Goal: Task Accomplishment & Management: Manage account settings

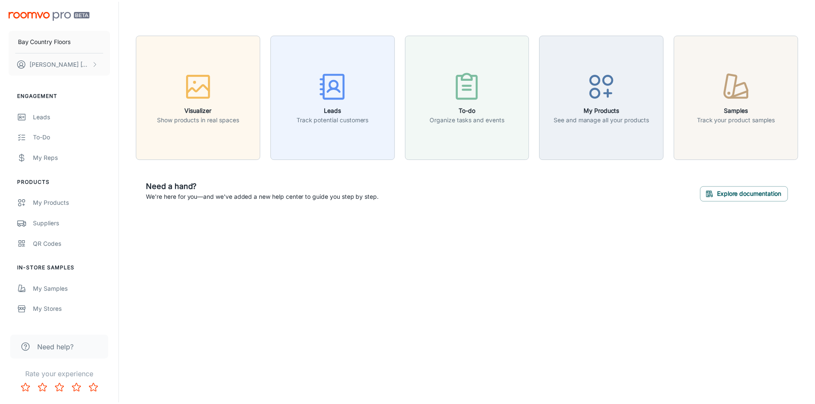
scroll to position [85, 0]
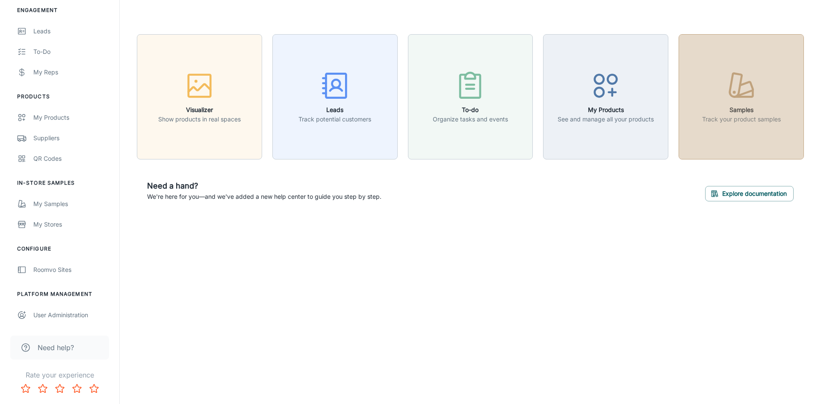
click at [723, 109] on h6 "Samples" at bounding box center [741, 109] width 79 height 9
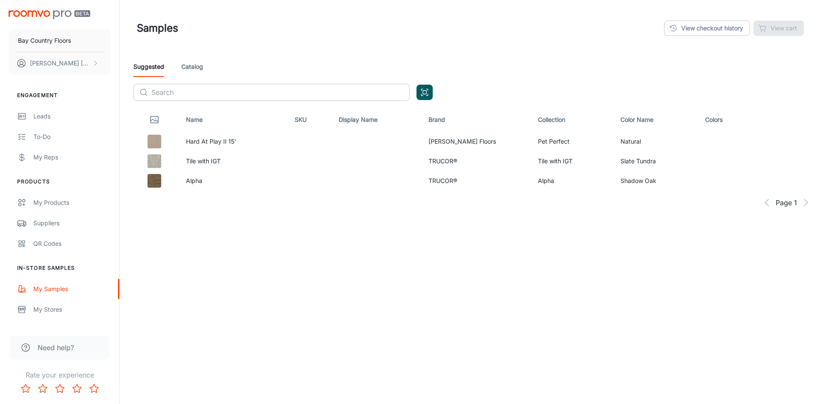
click at [248, 92] on input "text" at bounding box center [280, 92] width 258 height 17
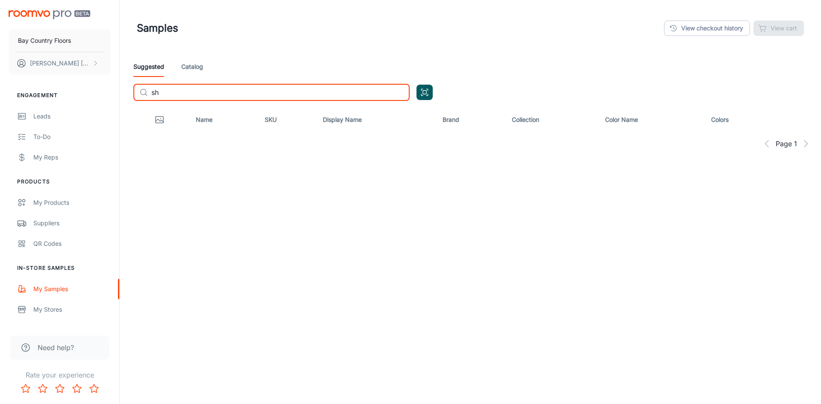
type input "s"
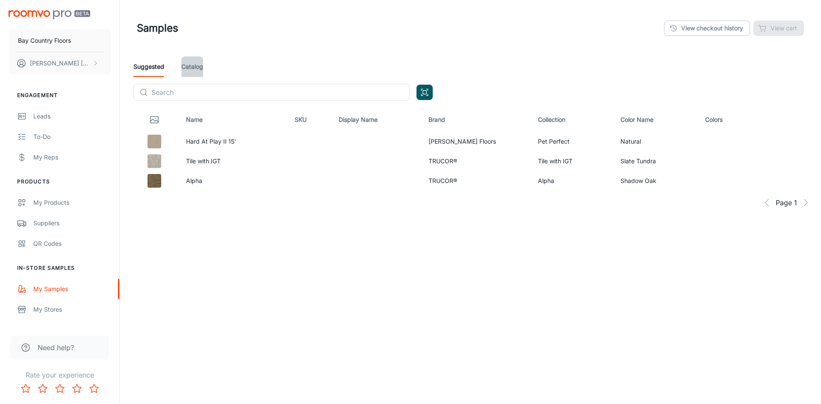
click at [198, 67] on link "Catalog" at bounding box center [192, 66] width 22 height 21
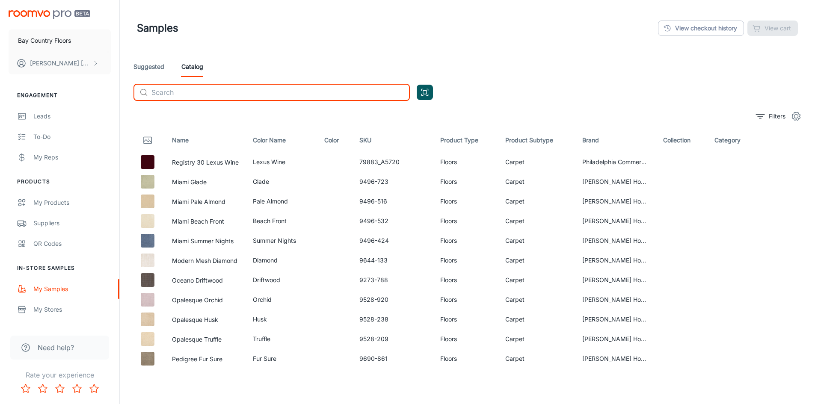
click at [238, 92] on input "text" at bounding box center [280, 92] width 258 height 17
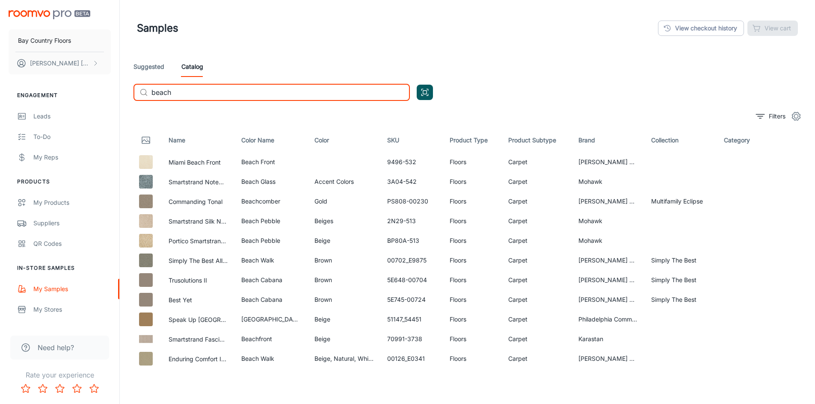
drag, startPoint x: 183, startPoint y: 95, endPoint x: 133, endPoint y: 87, distance: 50.3
click at [137, 89] on div "​ beach ​" at bounding box center [271, 92] width 276 height 17
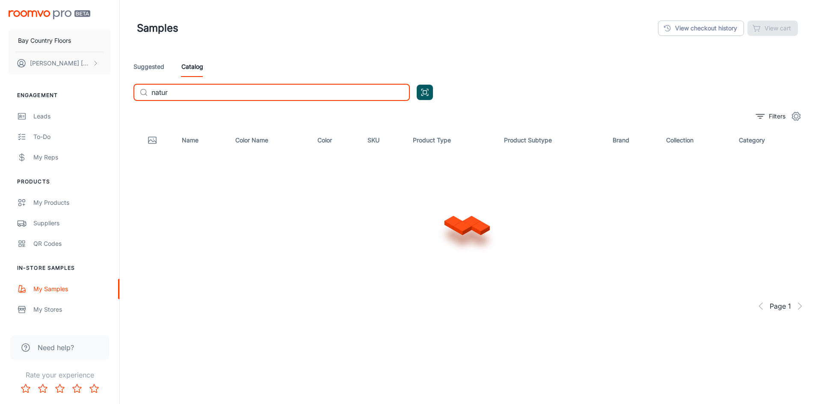
type input "nature"
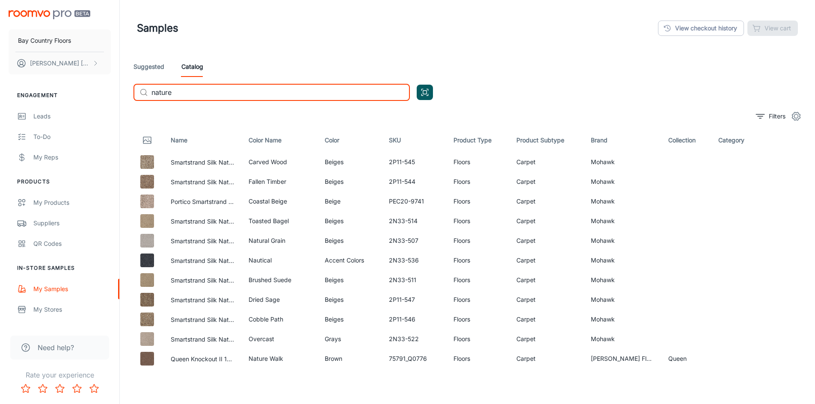
drag, startPoint x: 207, startPoint y: 91, endPoint x: 100, endPoint y: 90, distance: 106.5
click at [100, 90] on div "Bay Country Floors [PERSON_NAME] Engagement Leads To-do My Reps Products My Pro…" at bounding box center [407, 225] width 815 height 451
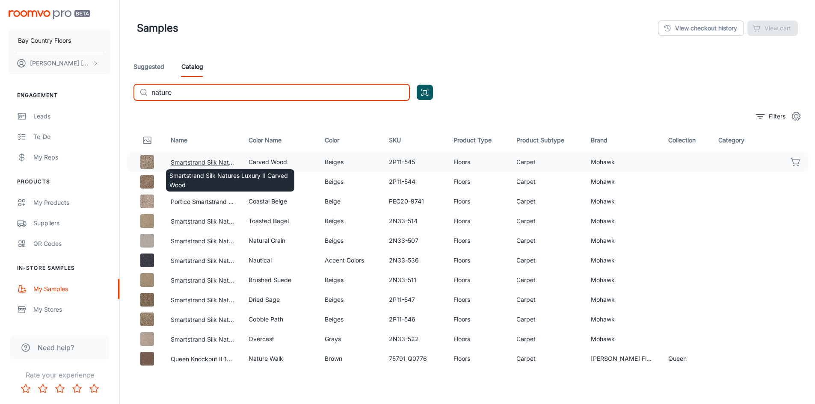
type input "nature"
click at [207, 162] on button "Smartstrand Silk Natures Luxury II Carved Wood" at bounding box center [203, 162] width 64 height 9
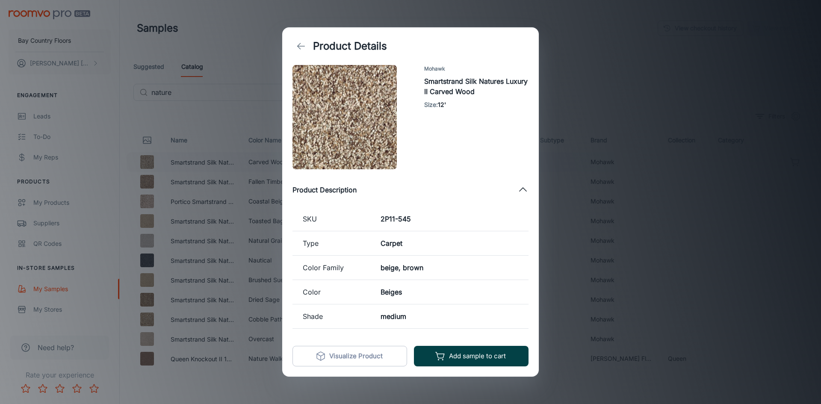
click at [456, 353] on button "Add sample to cart" at bounding box center [471, 356] width 115 height 21
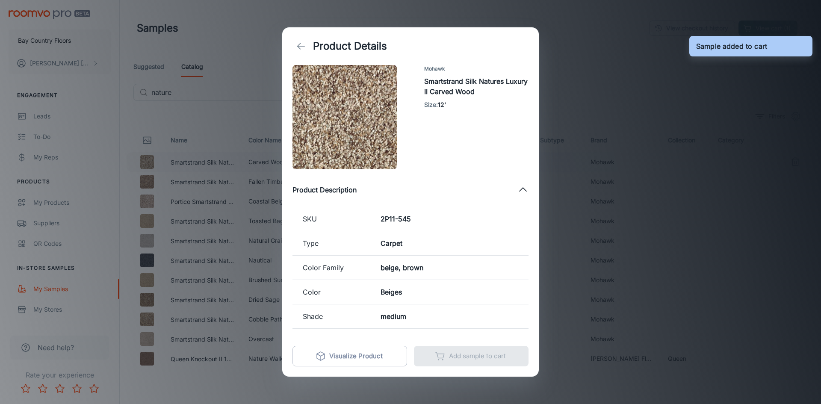
click at [298, 45] on icon "back" at bounding box center [301, 46] width 10 height 10
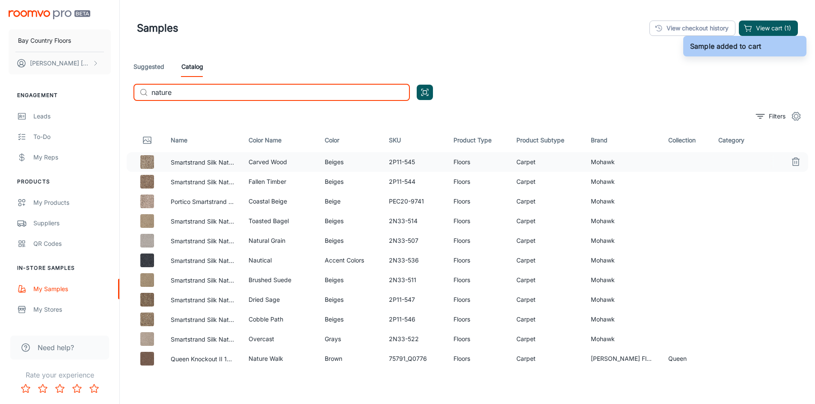
drag, startPoint x: 194, startPoint y: 93, endPoint x: 124, endPoint y: 94, distance: 70.6
click at [129, 93] on div "Suggested Catalog ​ nature ​" at bounding box center [467, 81] width 681 height 51
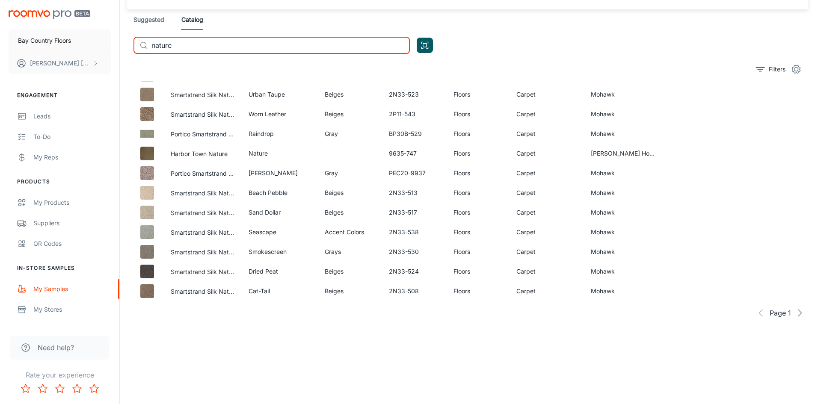
scroll to position [436, 0]
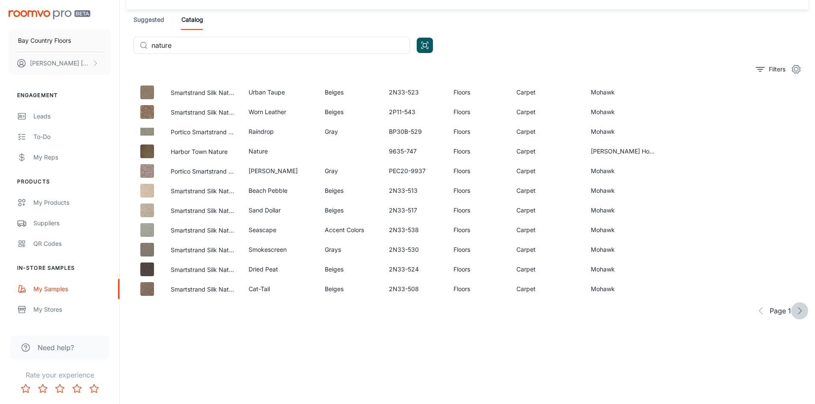
click at [794, 313] on icon "button" at bounding box center [799, 311] width 10 height 10
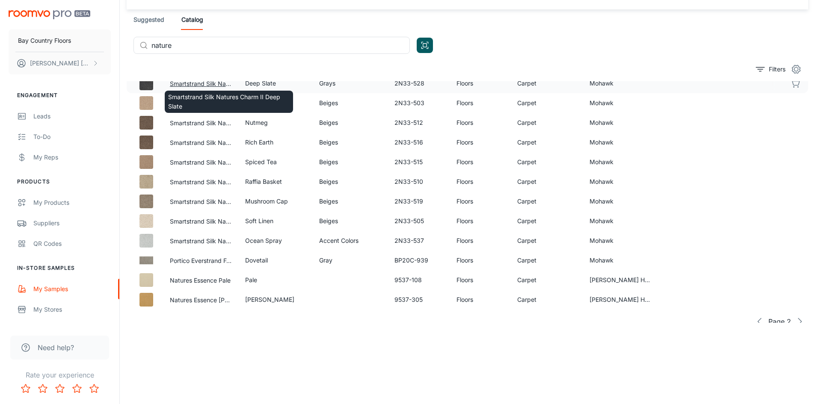
scroll to position [428, 0]
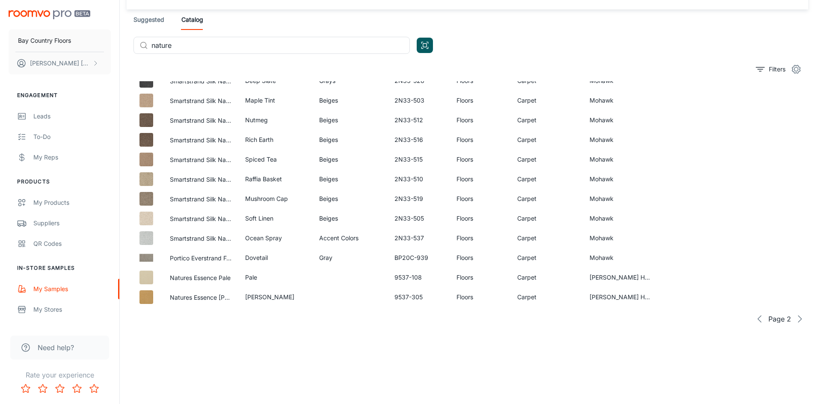
click at [795, 321] on icon "button" at bounding box center [799, 319] width 10 height 10
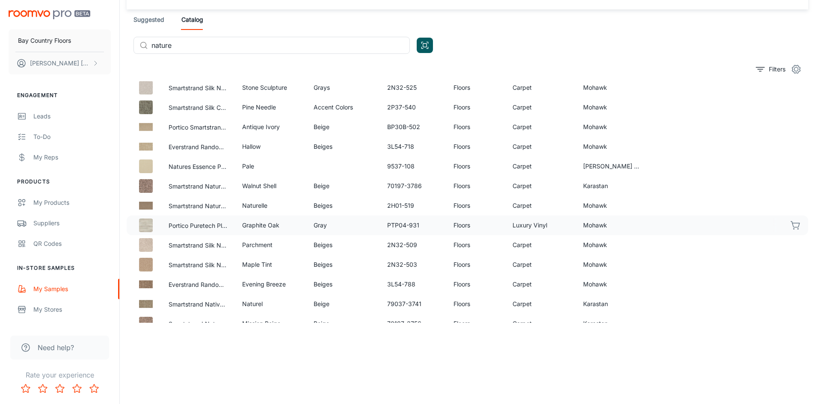
scroll to position [0, 0]
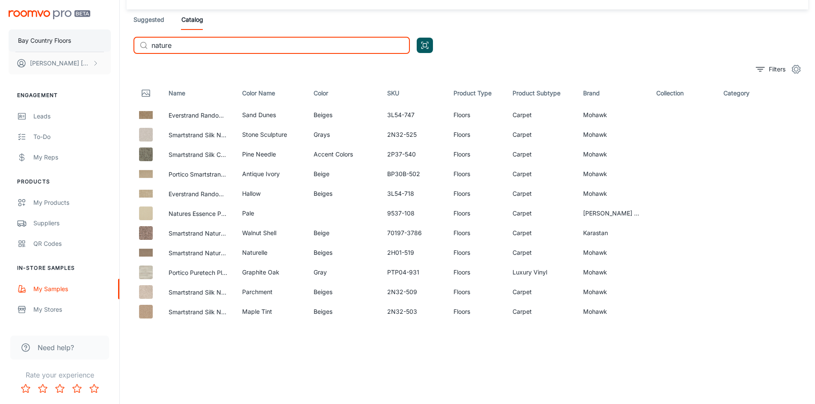
drag, startPoint x: 172, startPoint y: 45, endPoint x: 89, endPoint y: 39, distance: 83.2
click at [91, 39] on div "Bay Country Floors [PERSON_NAME] Engagement Leads To-do My Reps Products My Pro…" at bounding box center [407, 178] width 815 height 451
click at [216, 47] on input "nature" at bounding box center [280, 45] width 258 height 17
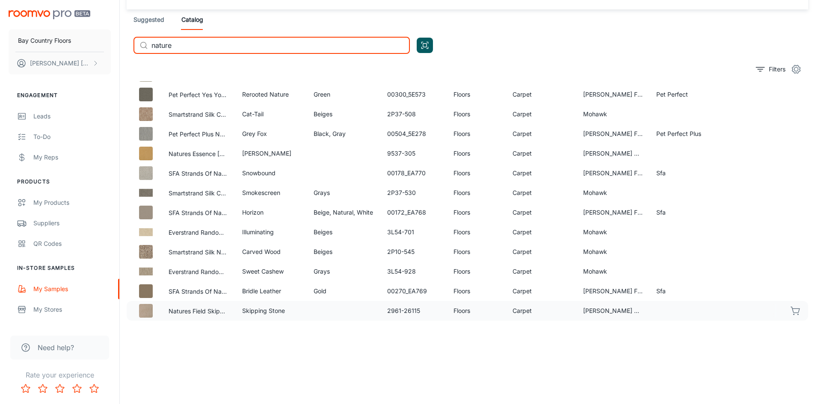
scroll to position [436, 0]
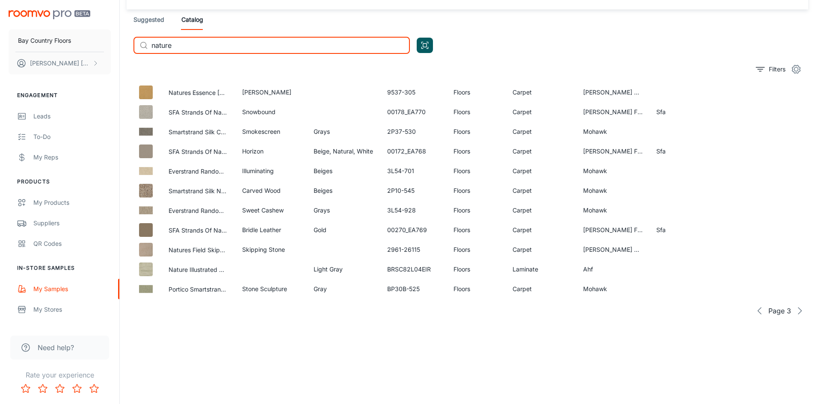
click at [794, 311] on icon "button" at bounding box center [799, 311] width 10 height 10
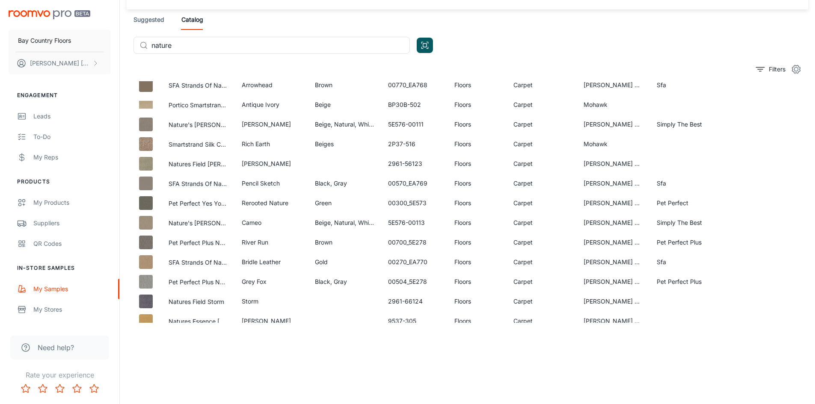
scroll to position [0, 0]
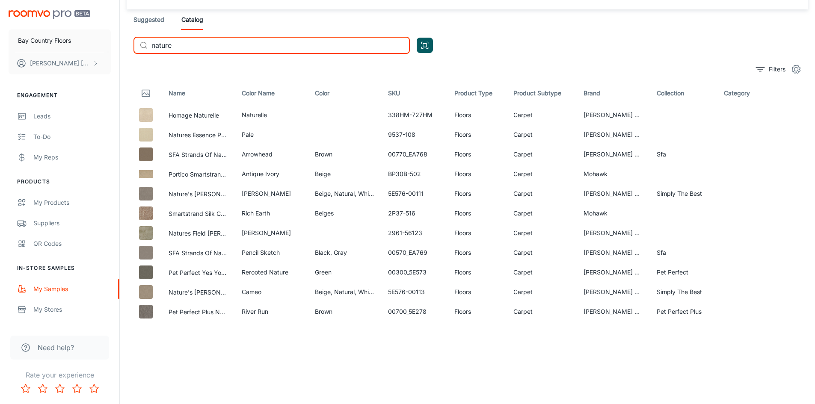
click at [195, 44] on input "nature" at bounding box center [280, 45] width 258 height 17
click at [232, 42] on input "nature" at bounding box center [280, 45] width 258 height 17
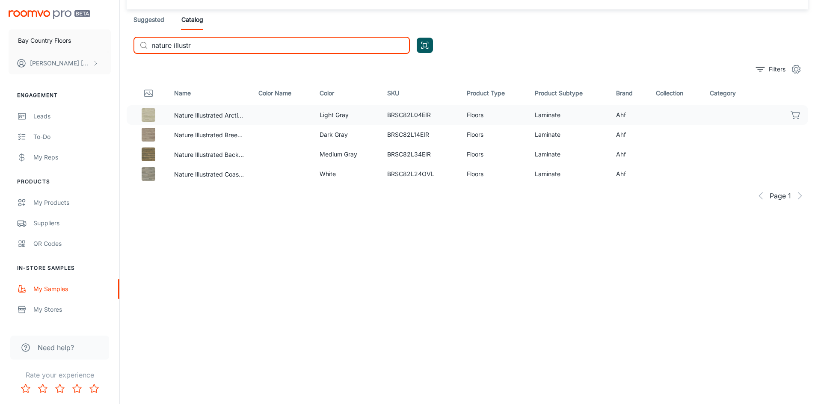
click at [256, 116] on td at bounding box center [281, 115] width 61 height 20
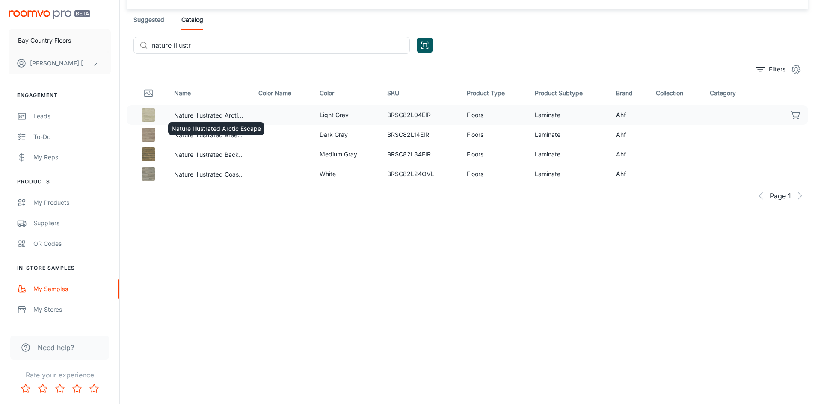
click at [219, 115] on button "Nature Illustrated Arctic Escape" at bounding box center [209, 115] width 71 height 9
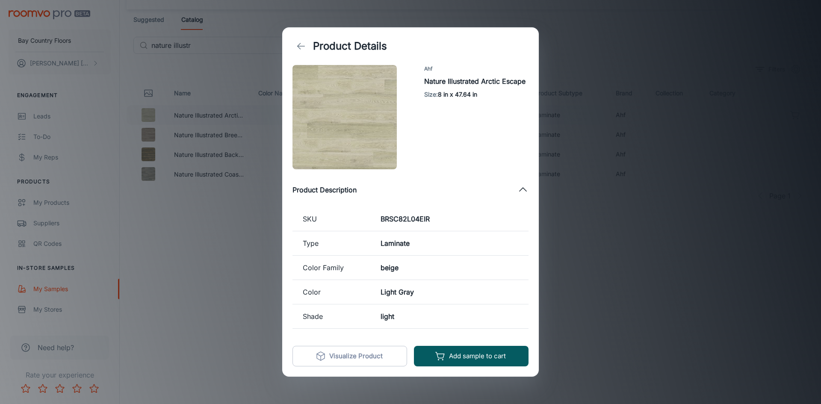
click at [633, 248] on div "Product Details Ahf Nature Illustrated Arctic Escape Size : 8 in x 47.64 in Pro…" at bounding box center [410, 202] width 821 height 404
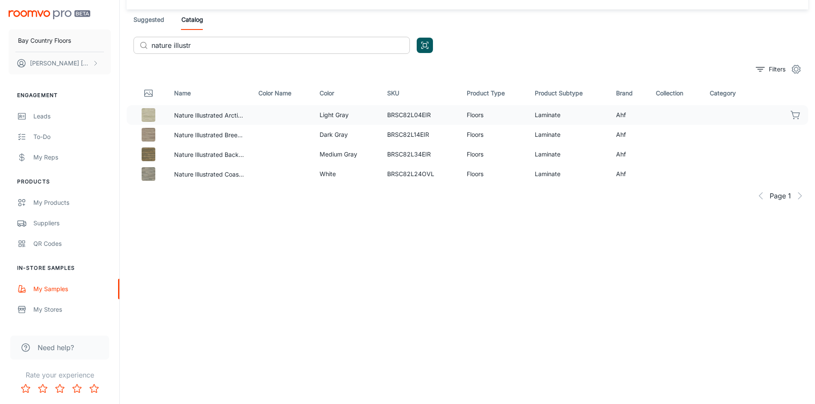
click at [218, 48] on input "nature illustr" at bounding box center [280, 45] width 258 height 17
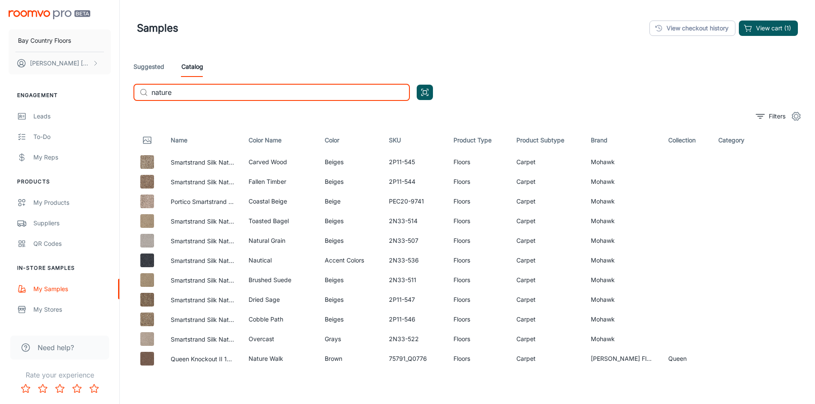
click at [213, 95] on input "nature" at bounding box center [280, 92] width 258 height 17
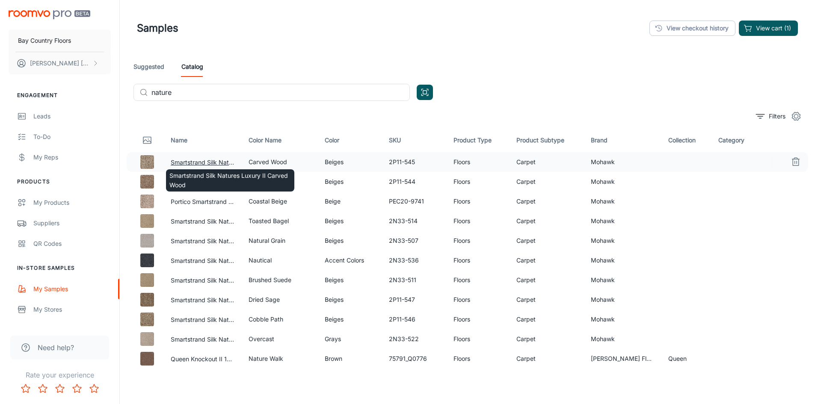
click at [207, 162] on button "Smartstrand Silk Natures Luxury II Carved Wood" at bounding box center [203, 162] width 64 height 9
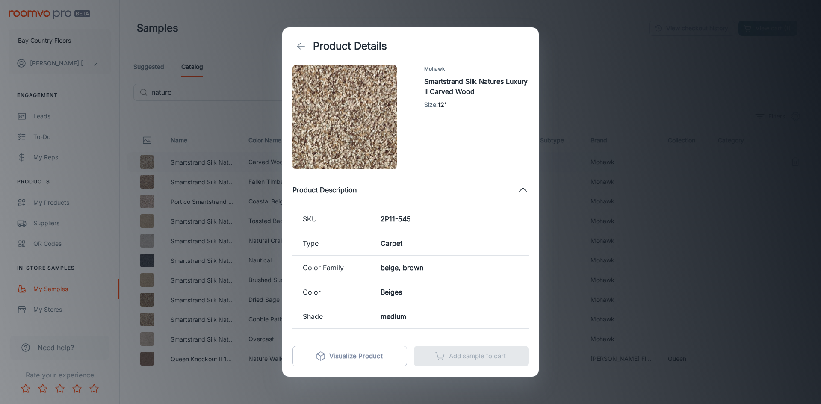
click at [590, 59] on div "Product Details Mohawk Smartstrand Silk Natures Luxury II Carved Wood Size : 12…" at bounding box center [410, 202] width 821 height 404
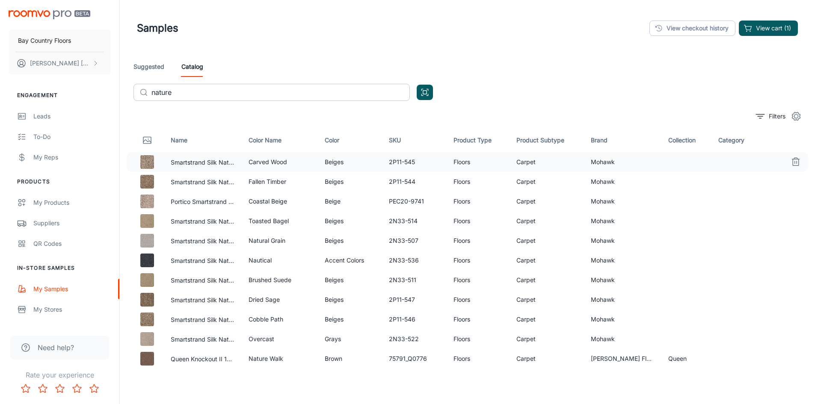
click at [192, 90] on input "nature" at bounding box center [280, 92] width 258 height 17
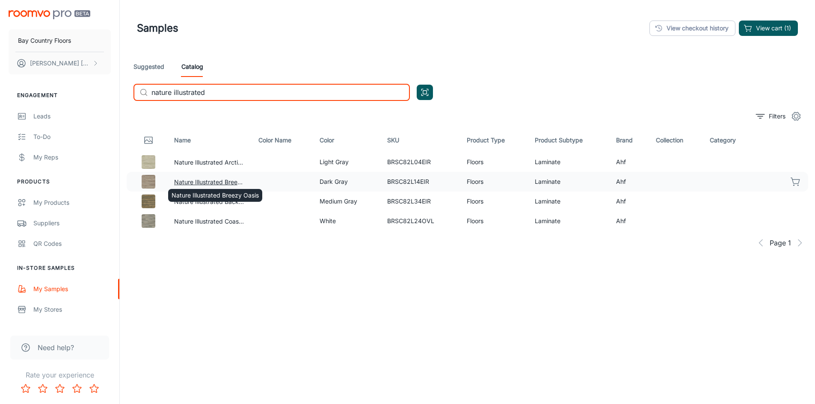
type input "nature illustrated"
click at [200, 182] on button "Nature Illustrated Breezy Oasis" at bounding box center [209, 181] width 71 height 9
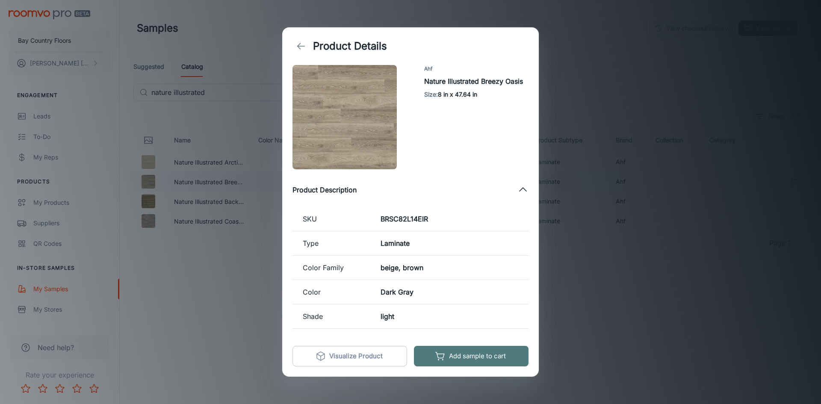
click at [462, 356] on button "Add sample to cart" at bounding box center [471, 356] width 115 height 21
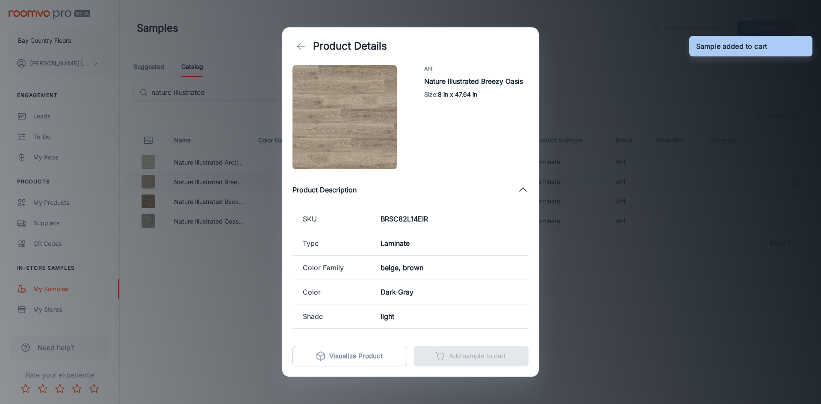
click at [587, 28] on div "Product Details Ahf Nature Illustrated Breezy Oasis Size : 8 in x 47.64 in Prod…" at bounding box center [410, 202] width 821 height 404
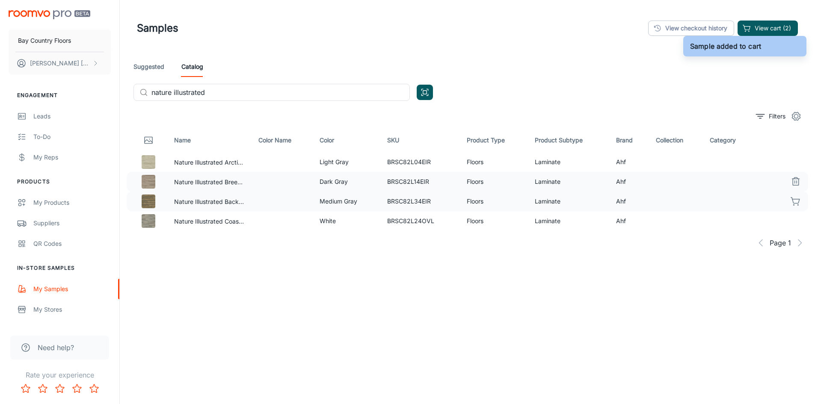
click at [796, 202] on icon "button" at bounding box center [795, 201] width 10 height 10
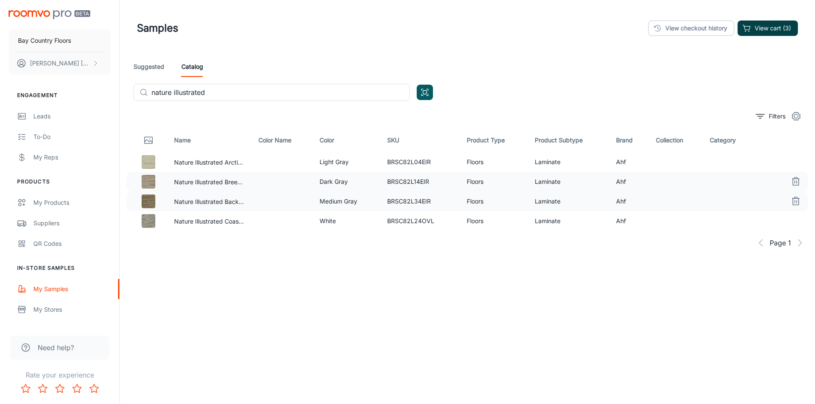
click at [767, 27] on button "View cart (3)" at bounding box center [767, 28] width 60 height 15
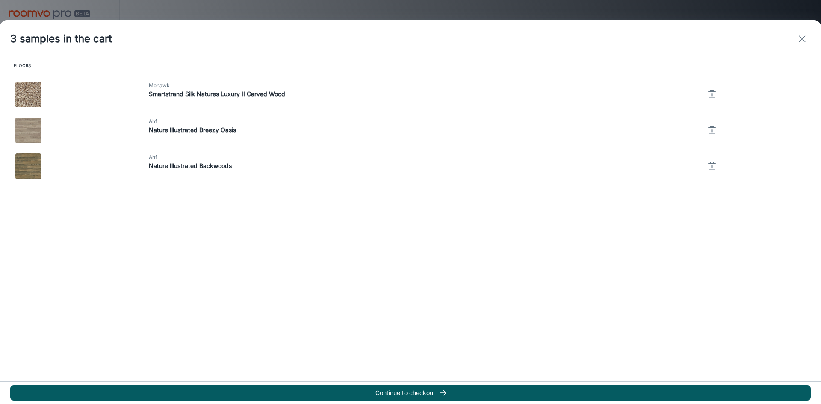
click at [799, 37] on icon "exit" at bounding box center [802, 39] width 10 height 10
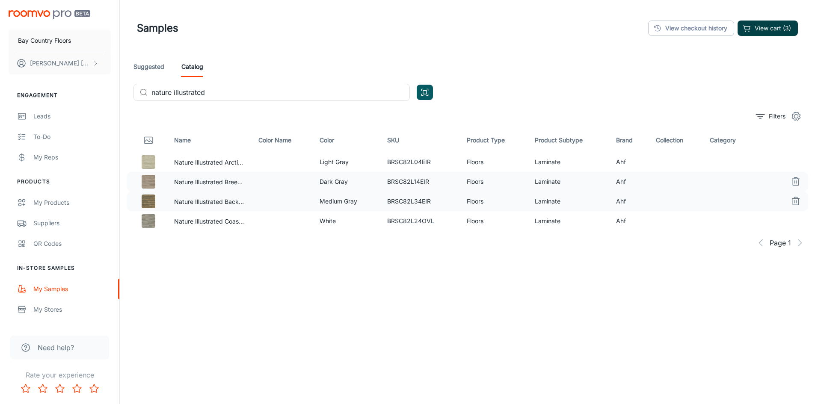
click at [754, 27] on button "View cart (3)" at bounding box center [767, 28] width 60 height 15
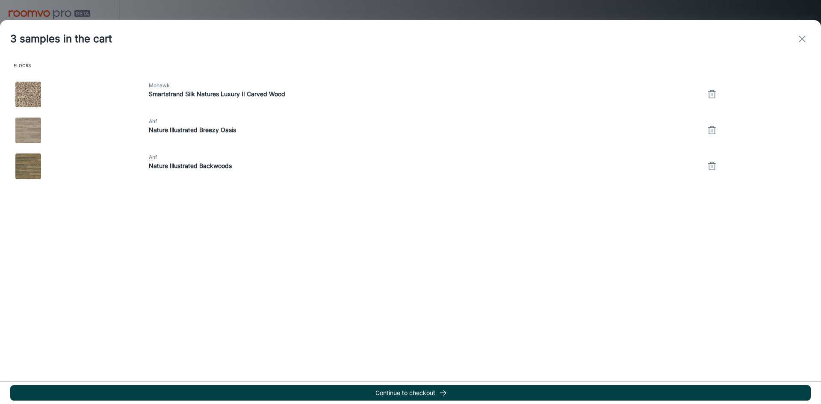
click at [408, 394] on button "Continue to checkout" at bounding box center [410, 392] width 801 height 15
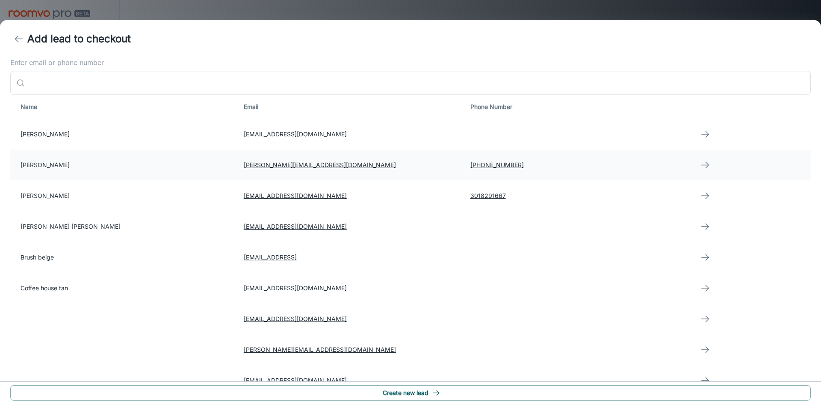
click at [36, 164] on td "[PERSON_NAME]" at bounding box center [123, 165] width 227 height 31
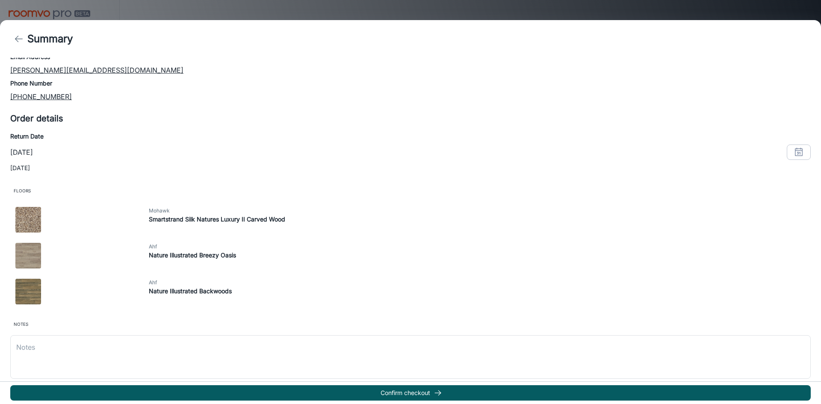
scroll to position [98, 0]
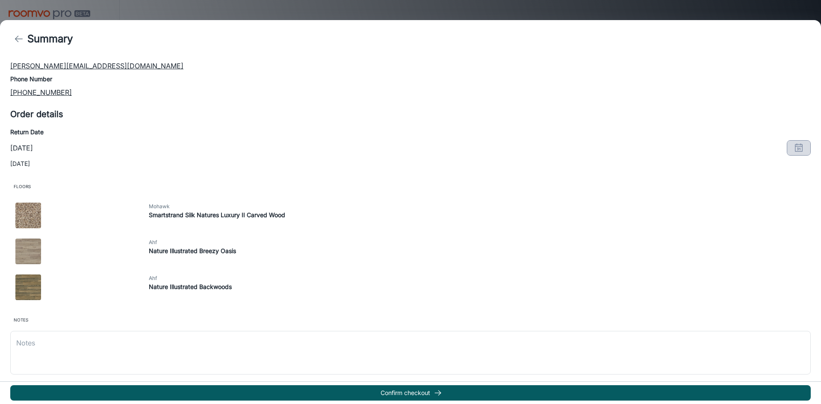
click at [794, 147] on icon "button" at bounding box center [799, 148] width 10 height 10
click at [721, 268] on button "26" at bounding box center [718, 269] width 15 height 15
click at [790, 311] on button "OK" at bounding box center [787, 309] width 27 height 15
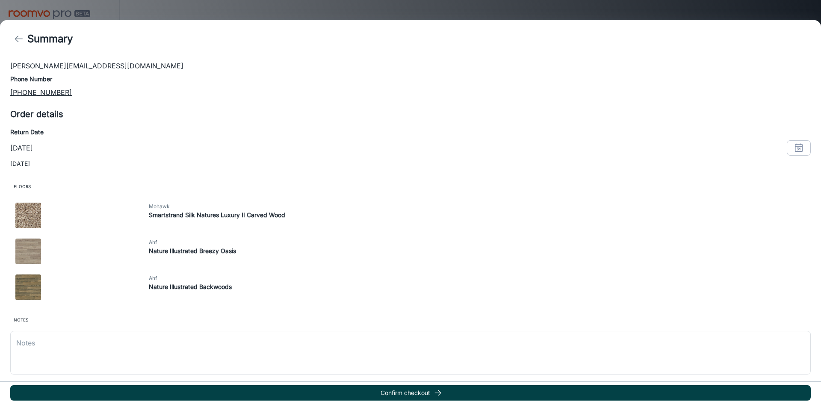
click at [403, 392] on button "Confirm checkout" at bounding box center [410, 392] width 801 height 15
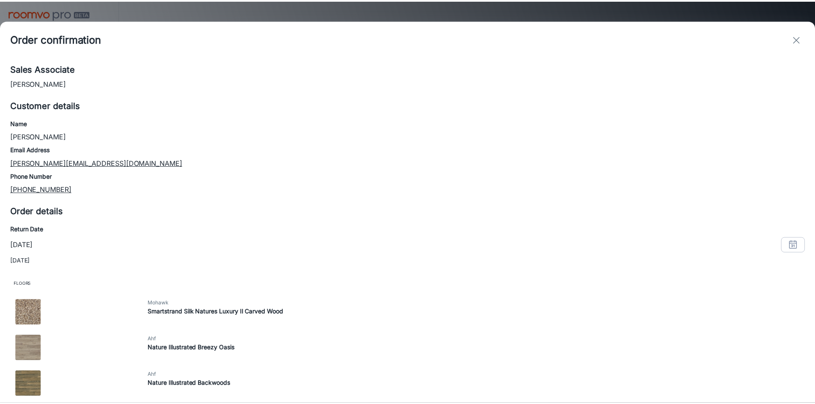
scroll to position [53, 0]
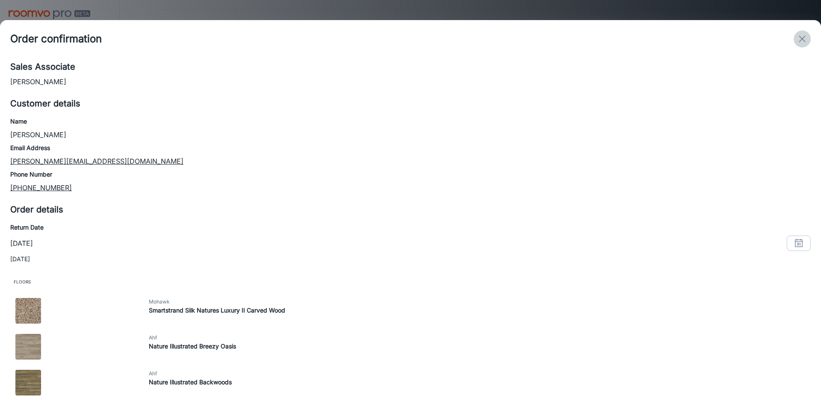
click at [801, 38] on line "exit" at bounding box center [802, 39] width 6 height 6
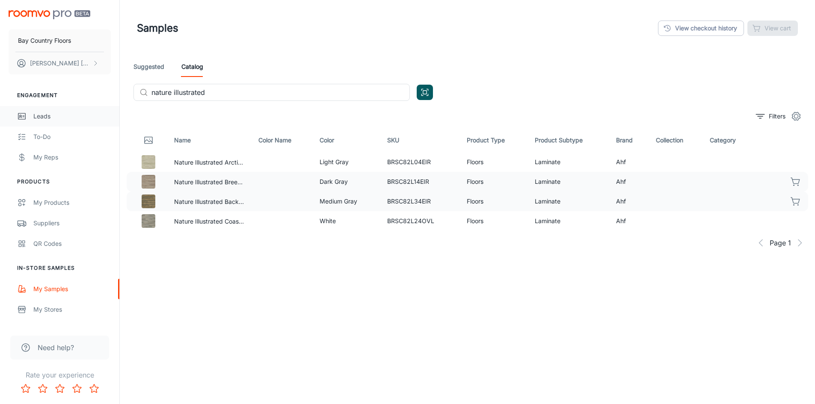
click at [42, 117] on div "Leads" at bounding box center [71, 116] width 77 height 9
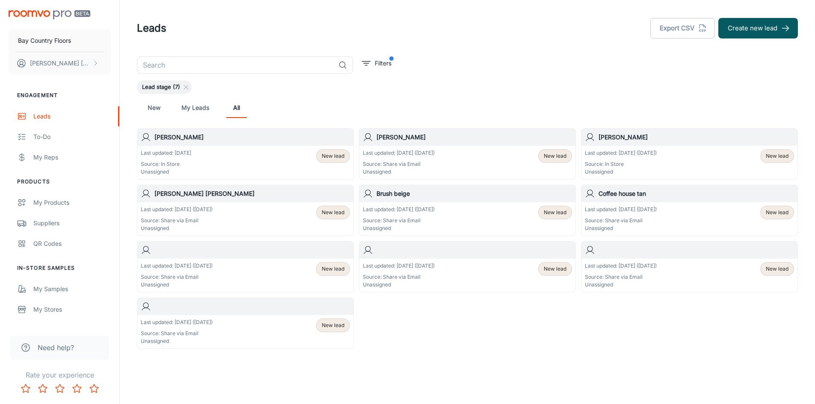
click at [244, 152] on div "Last updated: [DATE] Source: In Store Unassigned New lead" at bounding box center [245, 162] width 209 height 27
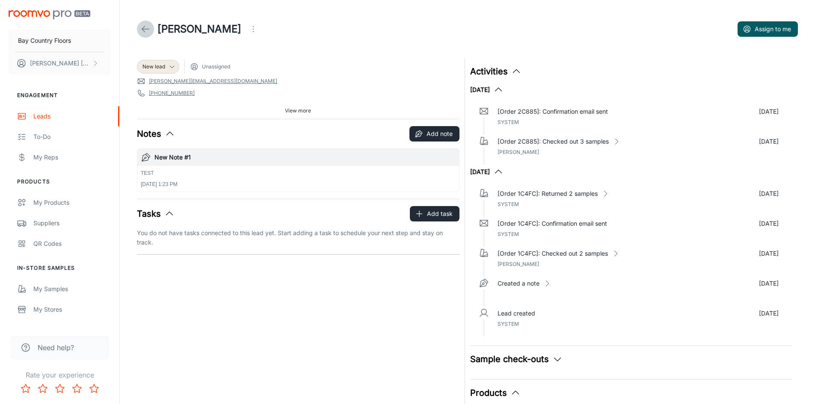
click at [140, 28] on icon at bounding box center [145, 29] width 10 height 10
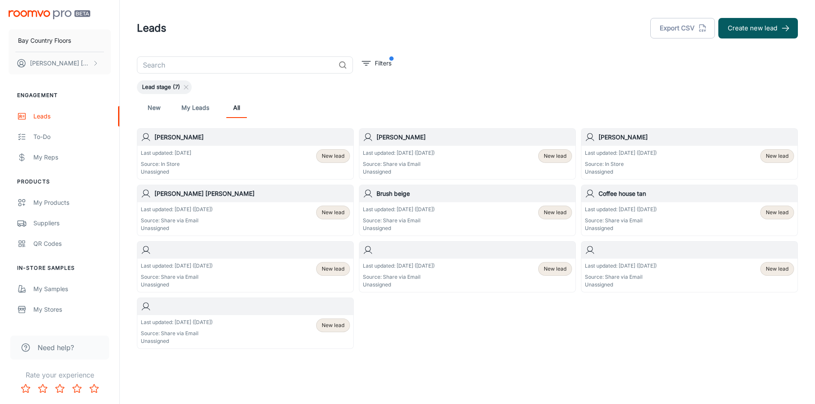
click at [195, 109] on link "My Leads" at bounding box center [195, 108] width 28 height 21
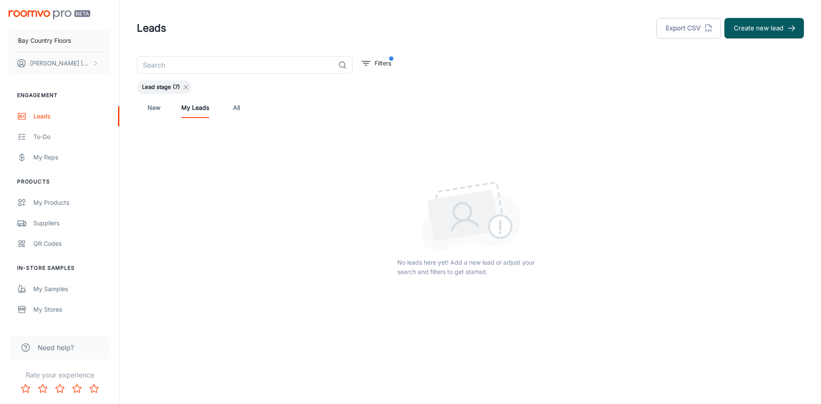
click at [184, 89] on line at bounding box center [186, 88] width 4 height 4
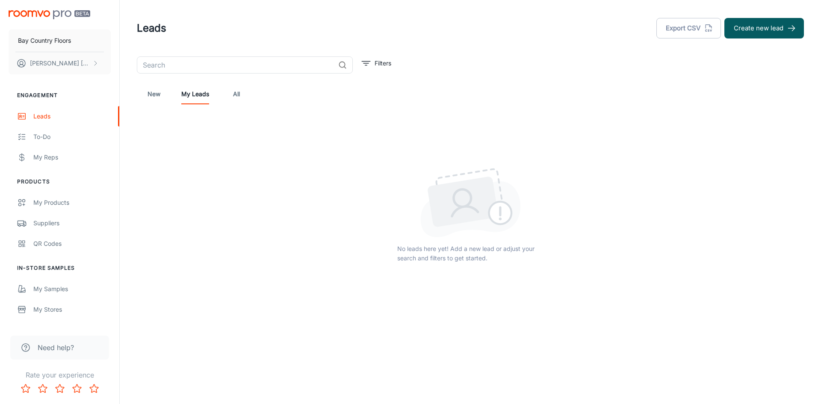
click at [154, 95] on link "New" at bounding box center [154, 94] width 21 height 21
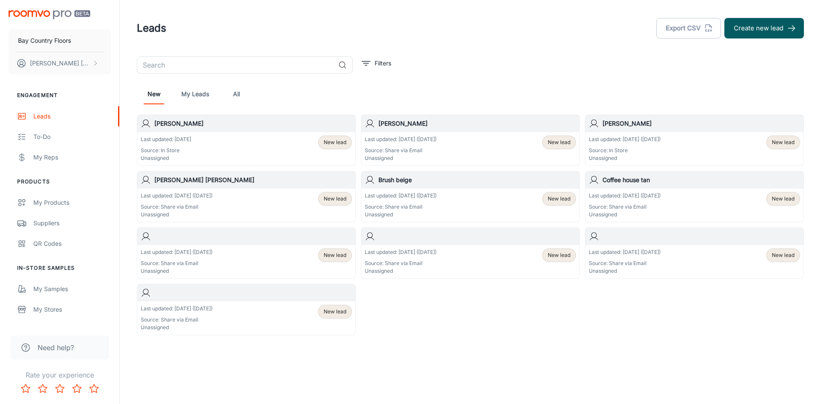
click at [195, 95] on link "My Leads" at bounding box center [195, 94] width 28 height 21
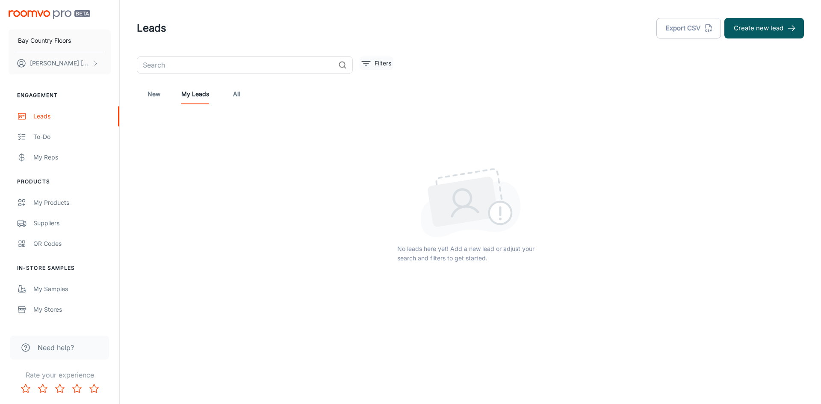
click at [365, 65] on line "filter" at bounding box center [366, 65] width 2 height 0
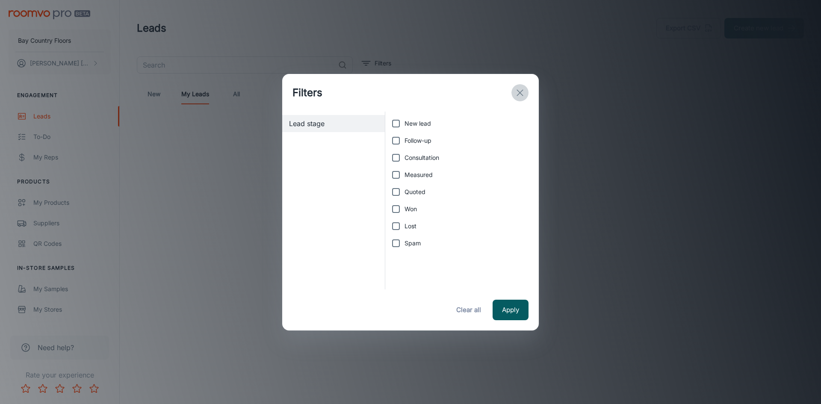
click at [520, 92] on line "exit" at bounding box center [520, 93] width 6 height 6
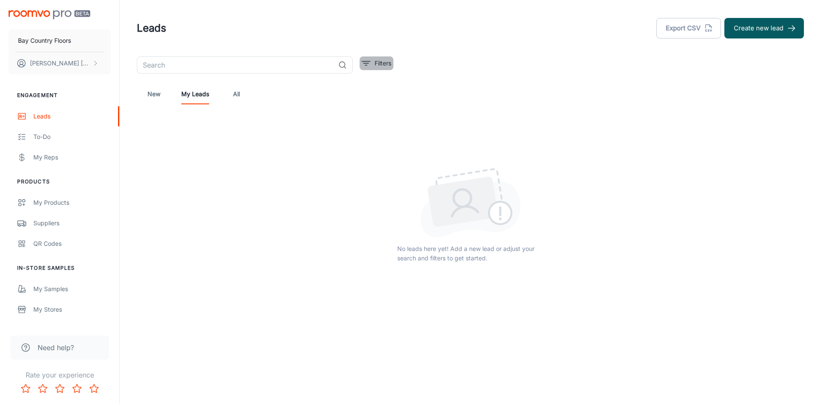
click at [364, 65] on icon "filter" at bounding box center [366, 63] width 10 height 10
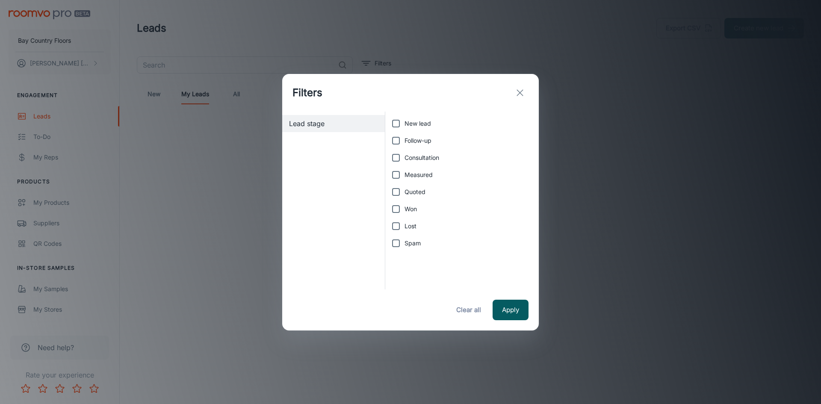
click at [520, 92] on line "exit" at bounding box center [520, 93] width 6 height 6
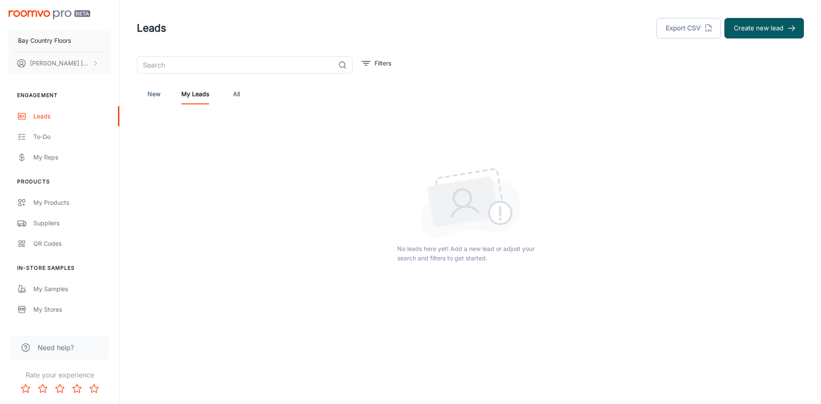
click at [153, 92] on link "New" at bounding box center [154, 94] width 21 height 21
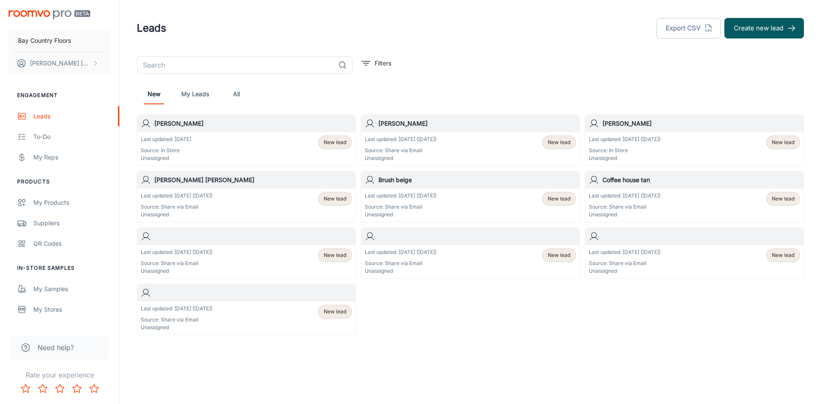
click at [713, 147] on div "Last updated: [DATE] ([DATE]) Source: In Store Unassigned New lead" at bounding box center [694, 149] width 211 height 27
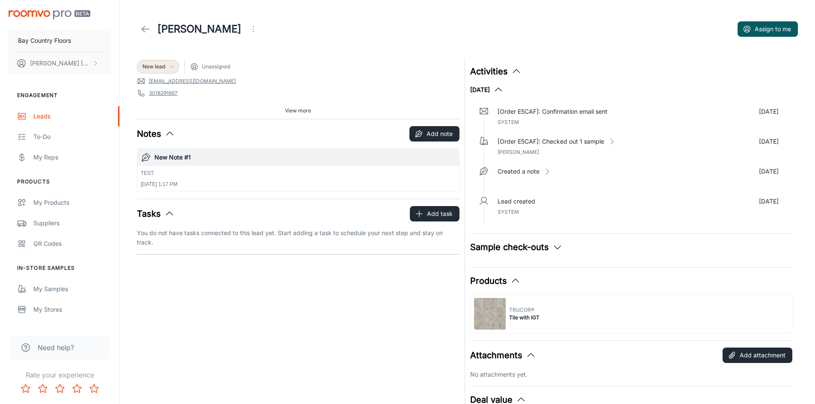
click at [170, 65] on icon at bounding box center [171, 66] width 7 height 7
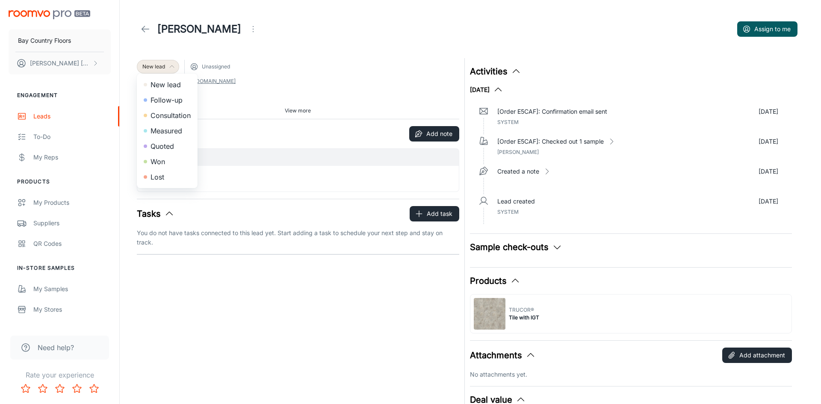
click at [330, 60] on div at bounding box center [410, 202] width 821 height 404
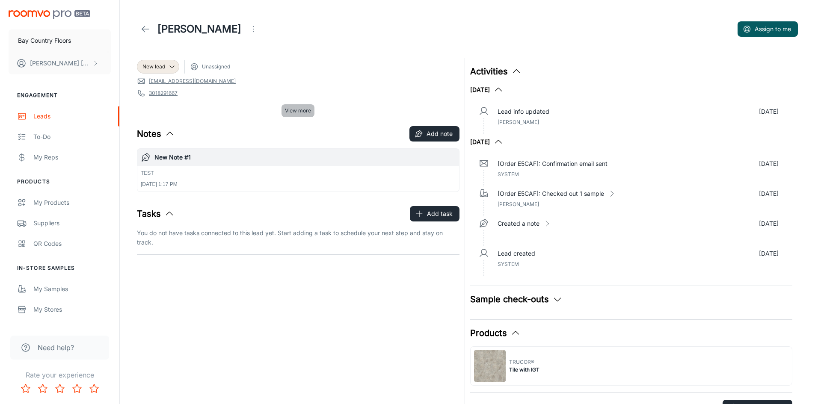
click at [287, 111] on span "View more" at bounding box center [298, 111] width 26 height 8
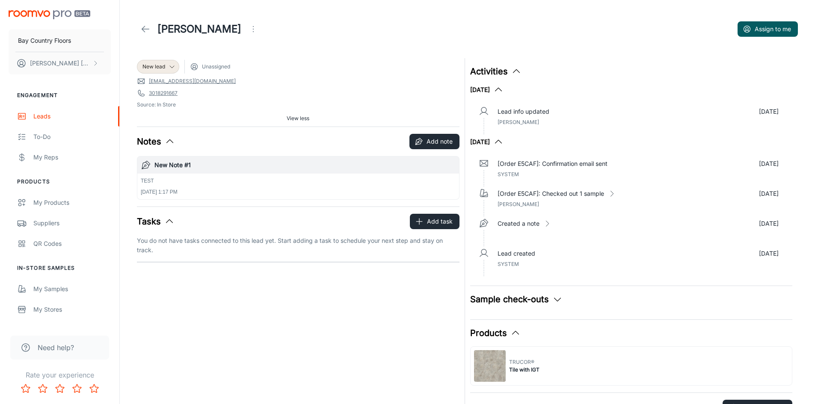
click at [212, 67] on span "Unassigned" at bounding box center [216, 67] width 28 height 8
click at [196, 65] on icon at bounding box center [194, 66] width 9 height 9
click at [166, 68] on div "New lead" at bounding box center [157, 67] width 31 height 8
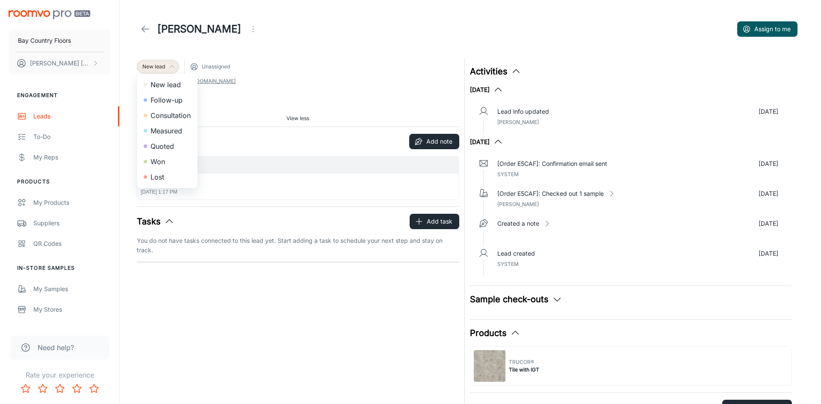
click at [166, 68] on div at bounding box center [410, 202] width 821 height 404
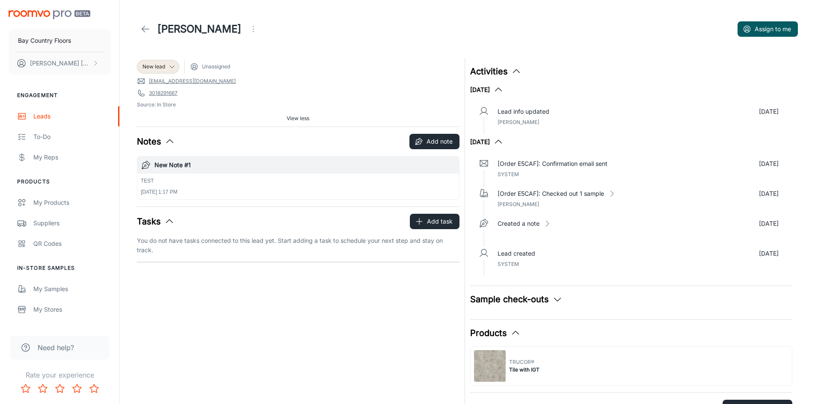
click at [258, 28] on icon "Open menu" at bounding box center [253, 29] width 10 height 10
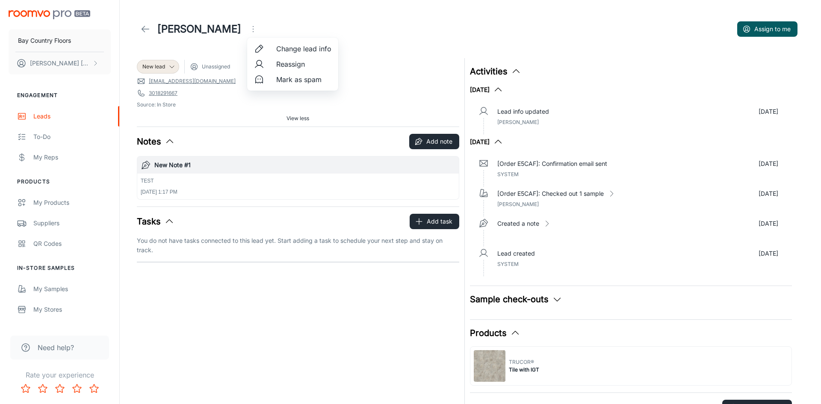
click at [281, 25] on div at bounding box center [410, 202] width 821 height 404
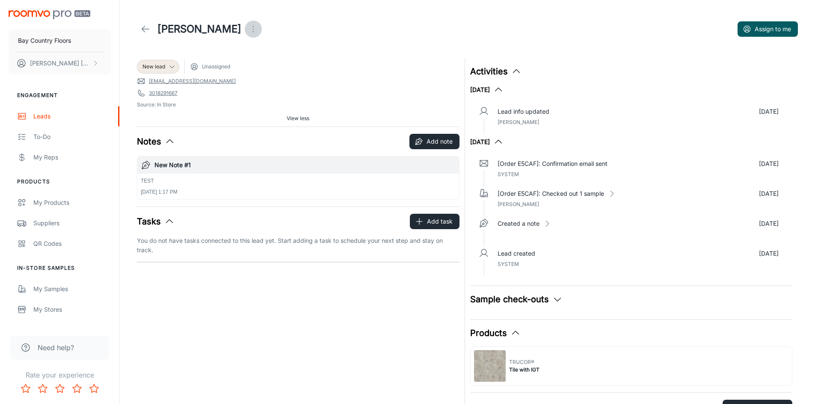
click at [256, 33] on icon "Open menu" at bounding box center [253, 29] width 10 height 10
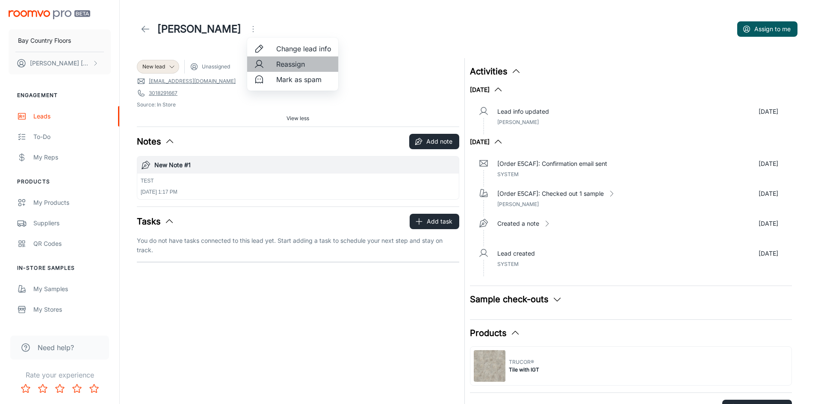
click at [270, 63] on li "Reassign" at bounding box center [292, 63] width 91 height 15
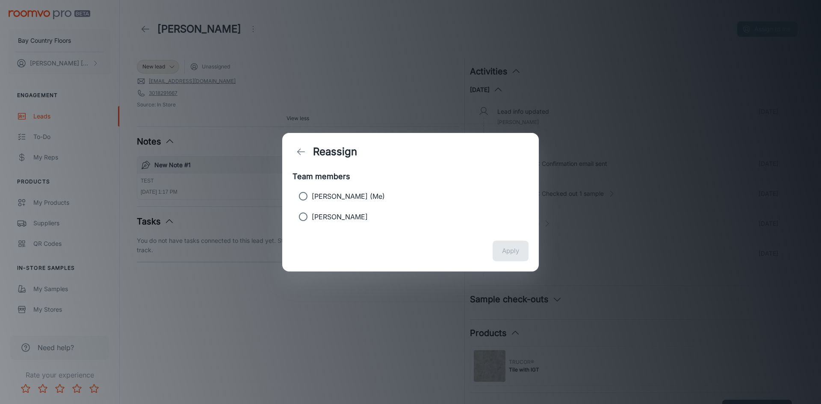
click at [370, 87] on div "Reassign Team members Nick Garrison (Me) LISA CYR Apply" at bounding box center [410, 202] width 821 height 404
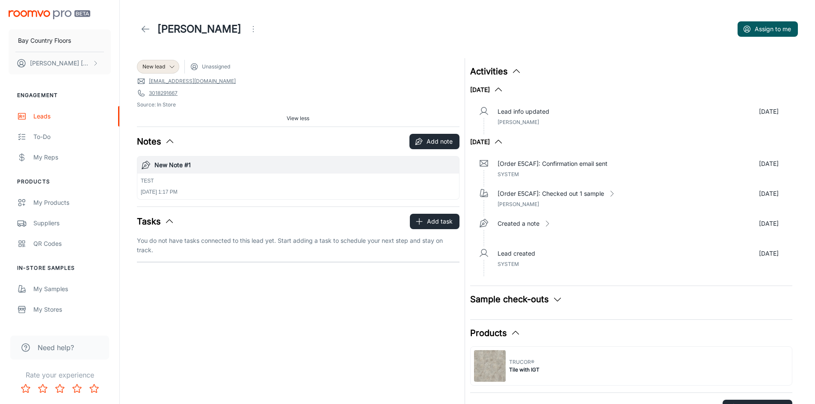
click at [146, 33] on icon at bounding box center [145, 29] width 10 height 10
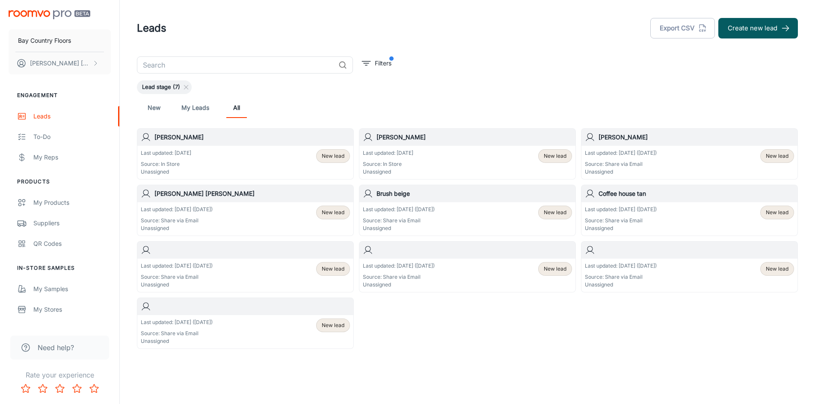
click at [295, 162] on div "Last updated: [DATE] Source: In Store Unassigned New lead" at bounding box center [245, 162] width 209 height 27
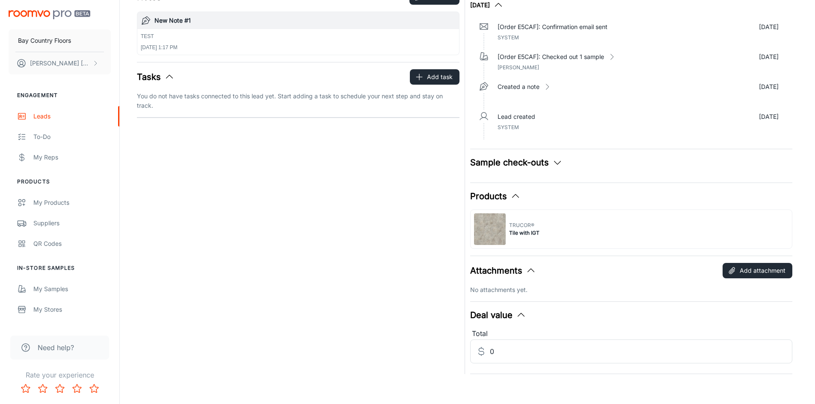
scroll to position [141, 0]
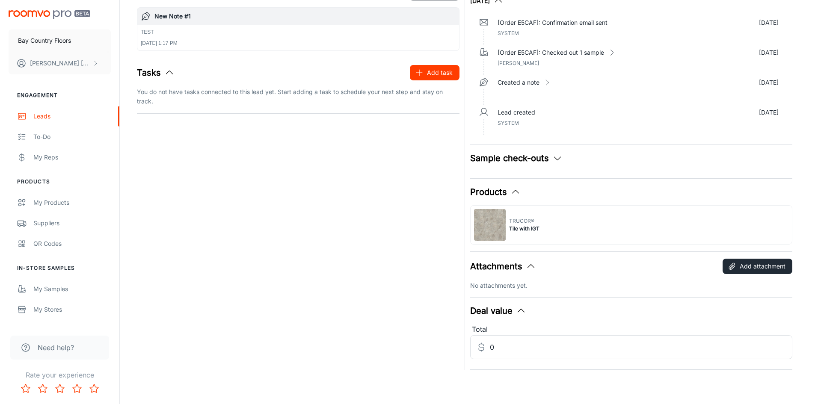
click at [436, 78] on button "Add task" at bounding box center [435, 72] width 50 height 15
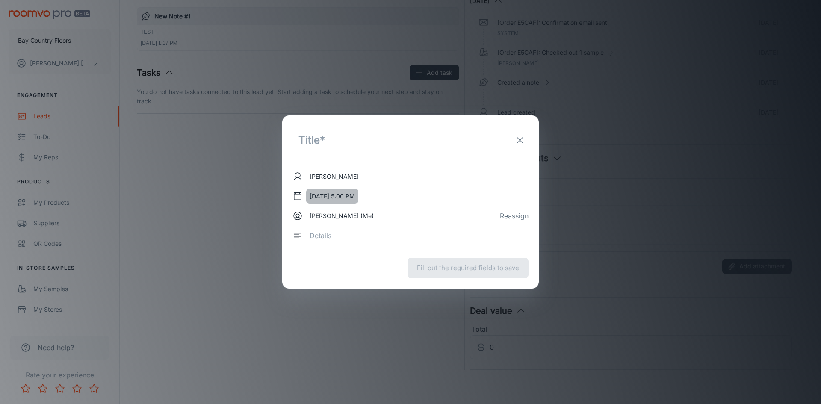
click at [358, 197] on button "Aug 18, 2025, 5:00 PM" at bounding box center [332, 196] width 52 height 15
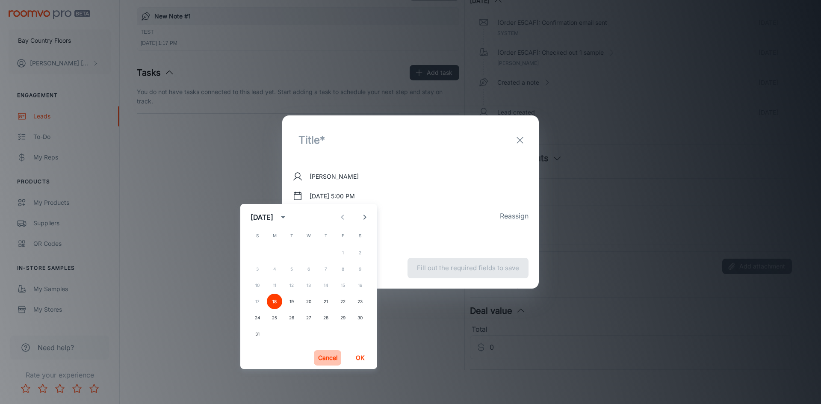
click at [326, 360] on button "Cancel" at bounding box center [327, 357] width 27 height 15
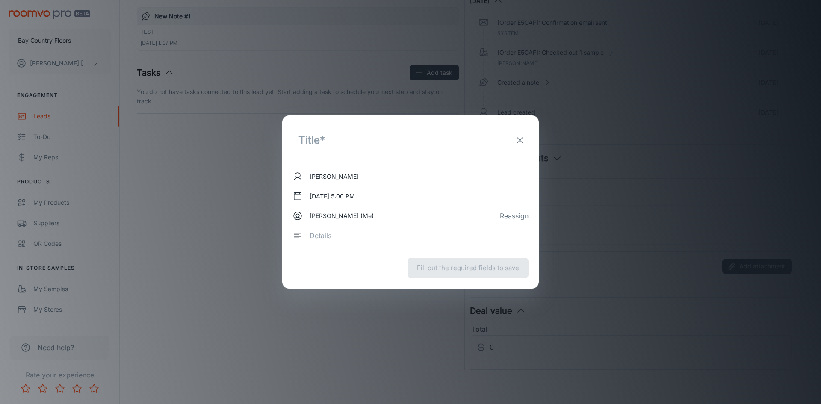
click at [312, 235] on textarea at bounding box center [416, 236] width 213 height 10
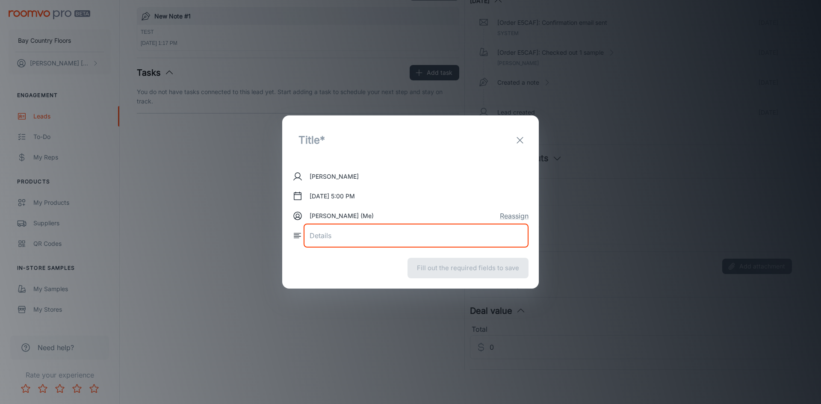
click at [330, 148] on input "text" at bounding box center [379, 140] width 172 height 29
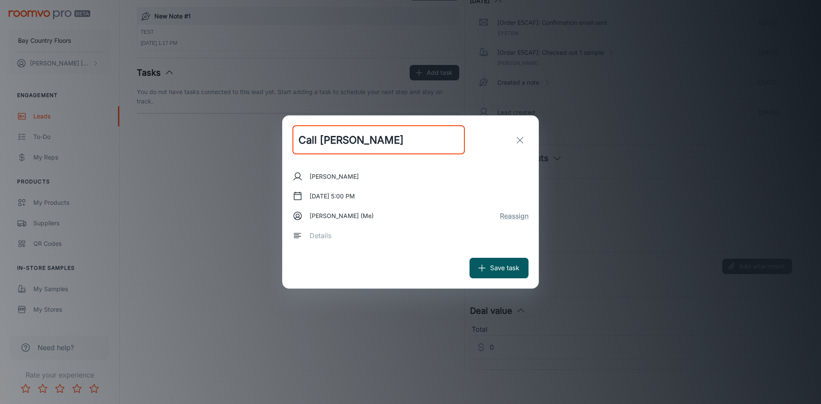
type input "Call Nick"
click at [343, 237] on textarea at bounding box center [416, 236] width 213 height 10
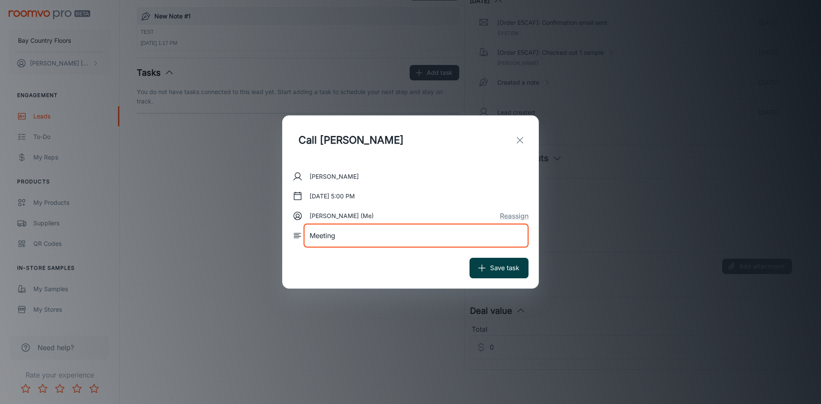
type textarea "Meeting"
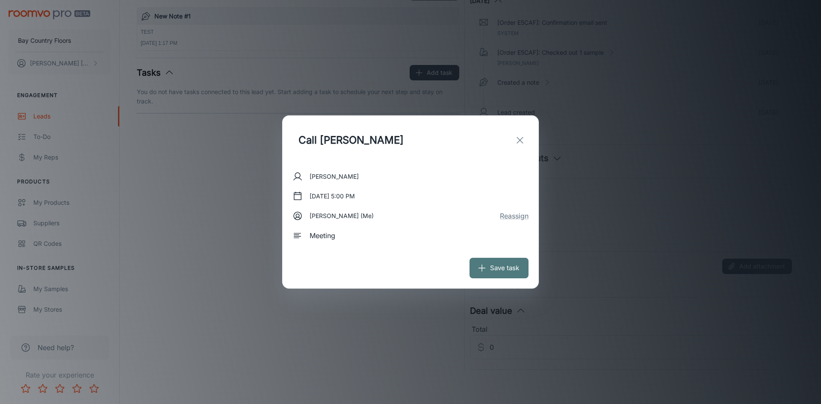
click at [508, 267] on button "Save task" at bounding box center [499, 268] width 59 height 21
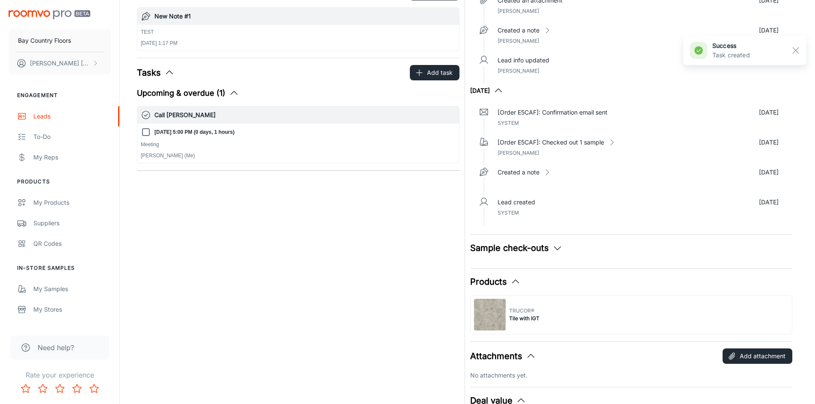
click at [287, 233] on div "New lead Unassigned nick@baycountryfloors.com 3018291667 Source: In Store View …" at bounding box center [296, 186] width 328 height 548
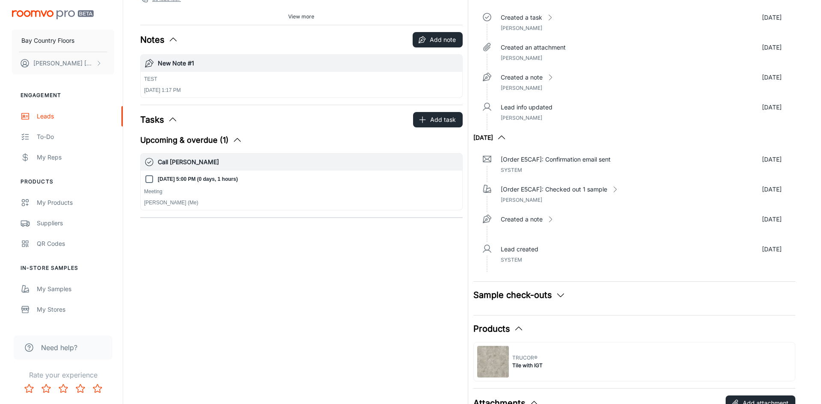
scroll to position [0, 0]
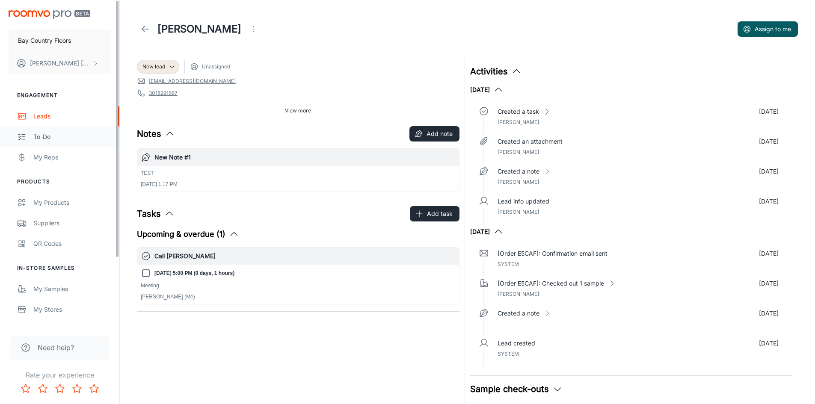
click at [52, 138] on div "To-do" at bounding box center [71, 136] width 77 height 9
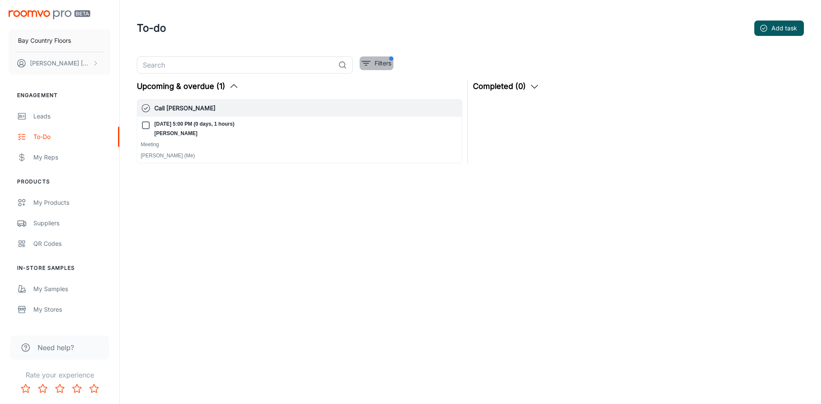
click at [375, 67] on p "Filters" at bounding box center [383, 63] width 17 height 9
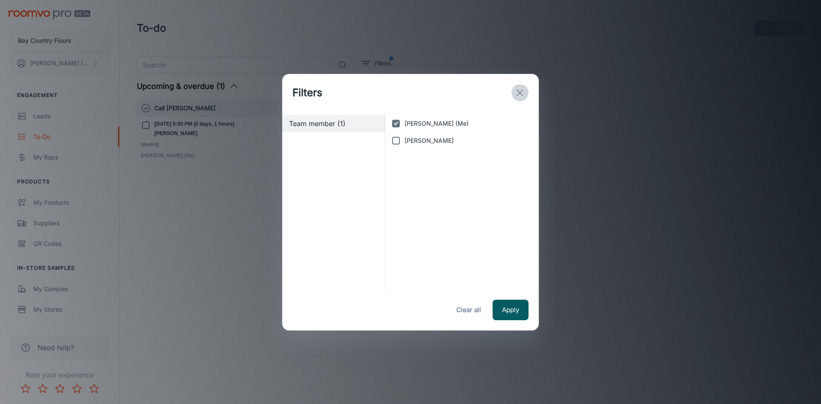
click at [516, 91] on icon "exit" at bounding box center [520, 93] width 10 height 10
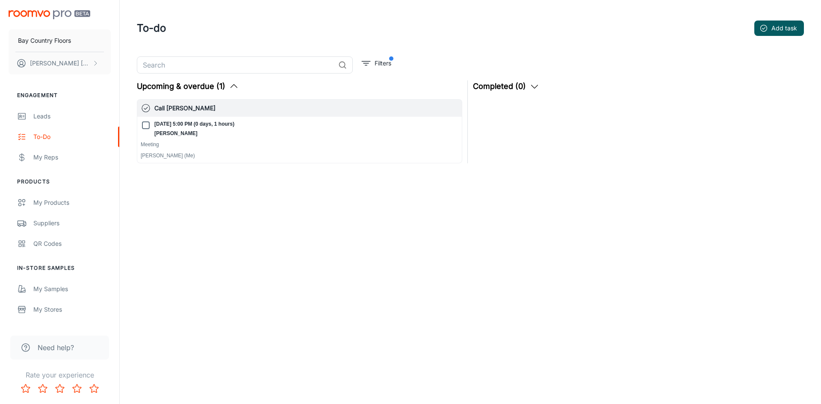
click at [767, 36] on div "To-do Add task" at bounding box center [470, 28] width 667 height 22
click at [767, 31] on circle "button" at bounding box center [764, 28] width 6 height 6
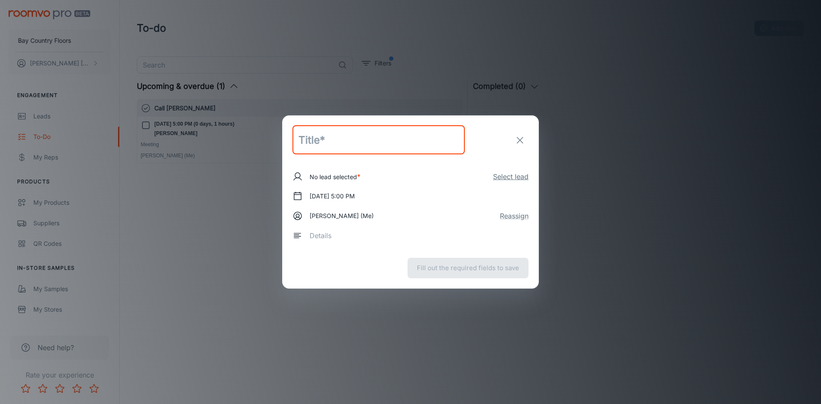
click at [509, 175] on button "Select lead" at bounding box center [510, 176] width 35 height 10
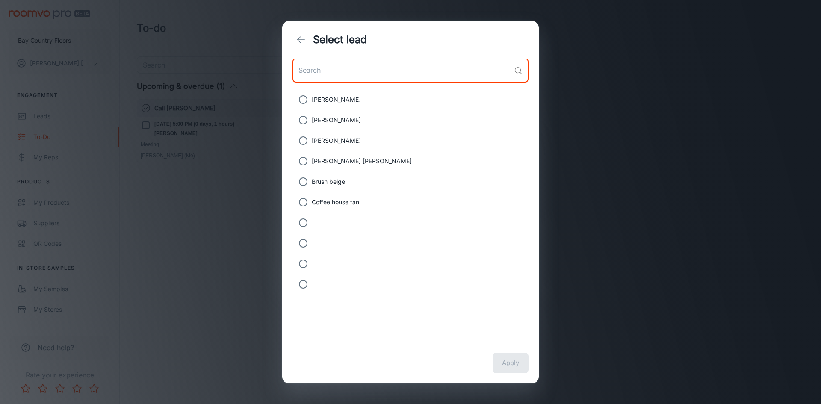
click at [370, 72] on input "text" at bounding box center [402, 71] width 218 height 24
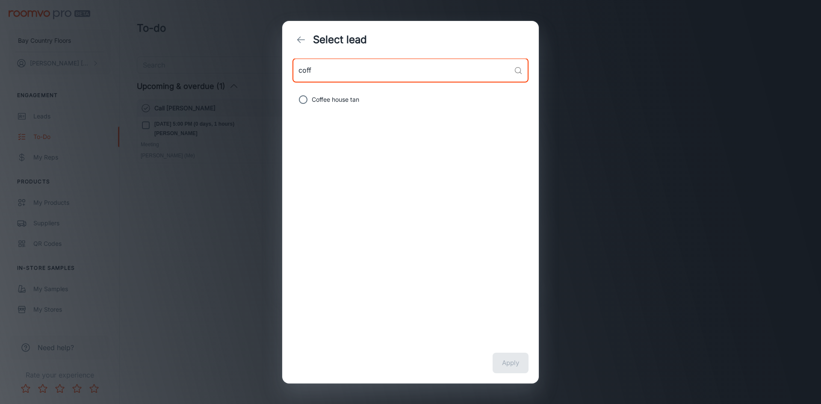
type input "coff"
click at [316, 98] on span "Coffee house tan" at bounding box center [335, 99] width 47 height 9
click at [312, 98] on input "Coffee house tan" at bounding box center [303, 99] width 17 height 17
radio input "true"
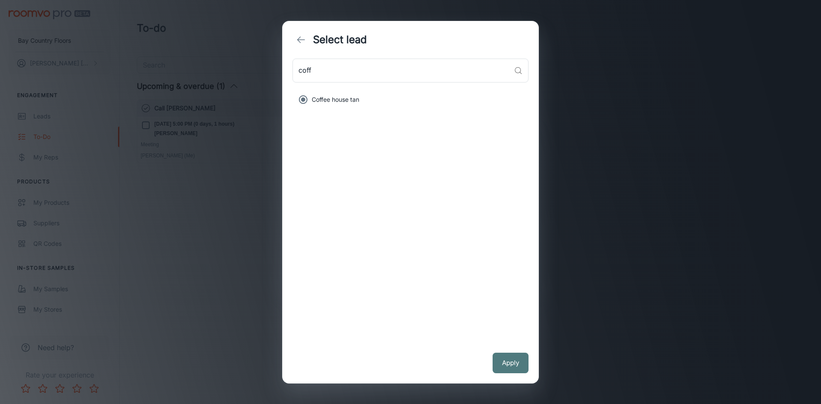
click at [511, 365] on button "Apply" at bounding box center [511, 363] width 36 height 21
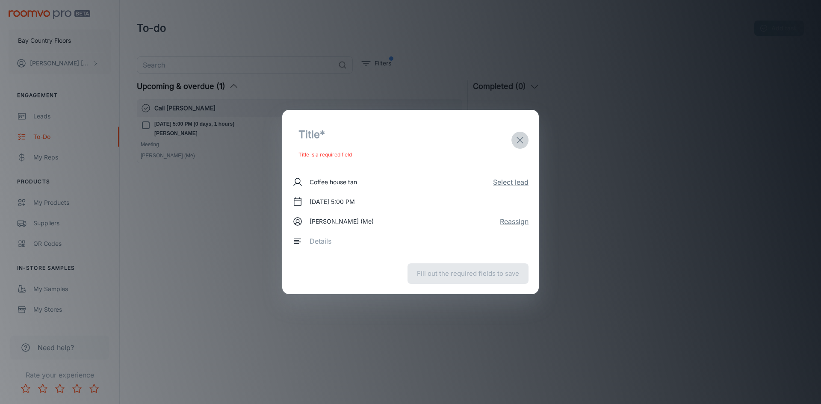
click at [523, 135] on icon "exit" at bounding box center [520, 140] width 10 height 10
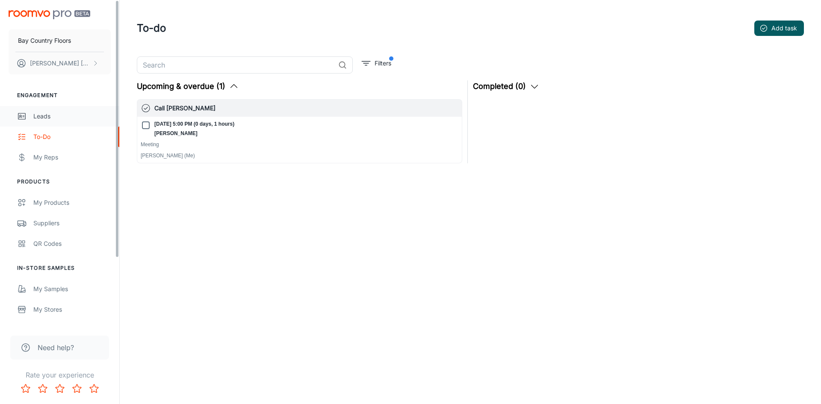
click at [46, 118] on div "Leads" at bounding box center [71, 116] width 77 height 9
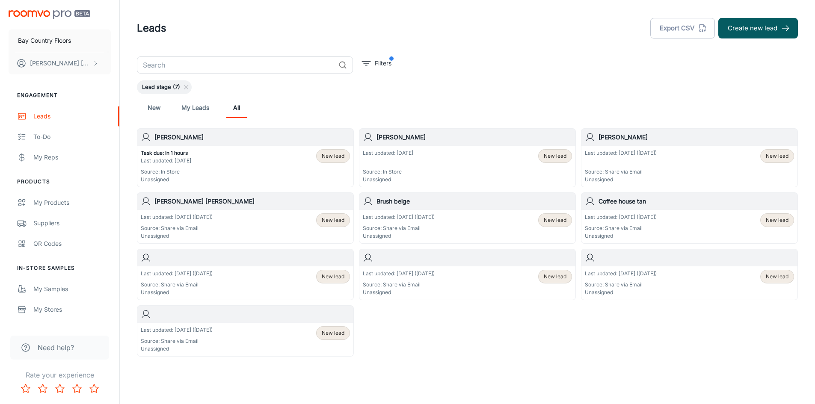
click at [193, 109] on link "My Leads" at bounding box center [195, 108] width 28 height 21
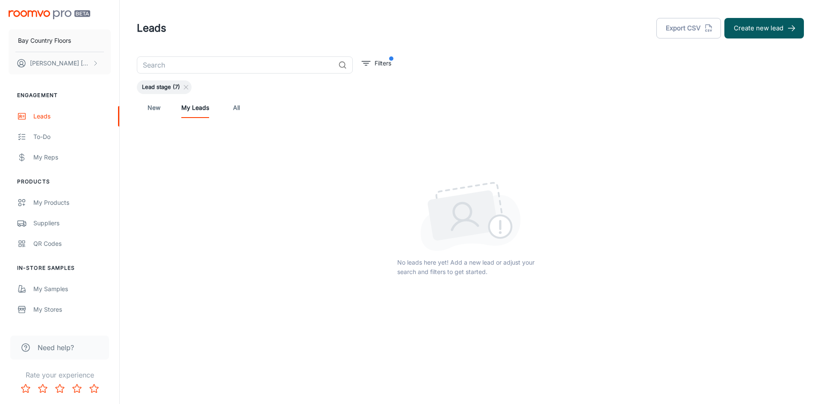
click at [154, 109] on link "New" at bounding box center [154, 108] width 21 height 21
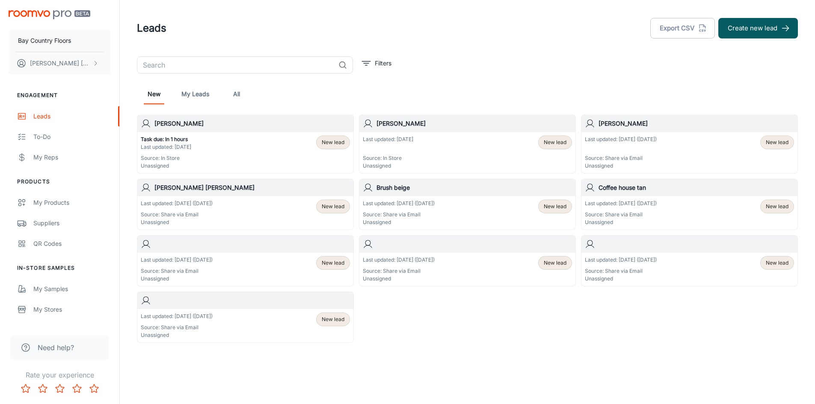
click at [198, 94] on link "My Leads" at bounding box center [195, 94] width 28 height 21
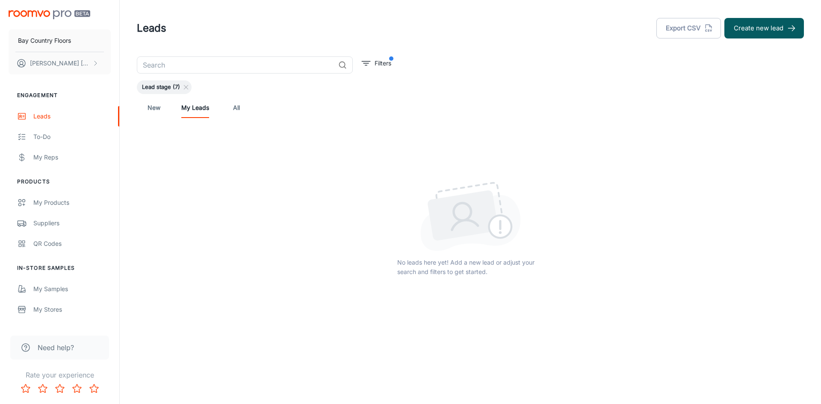
click at [150, 112] on link "New" at bounding box center [154, 108] width 21 height 21
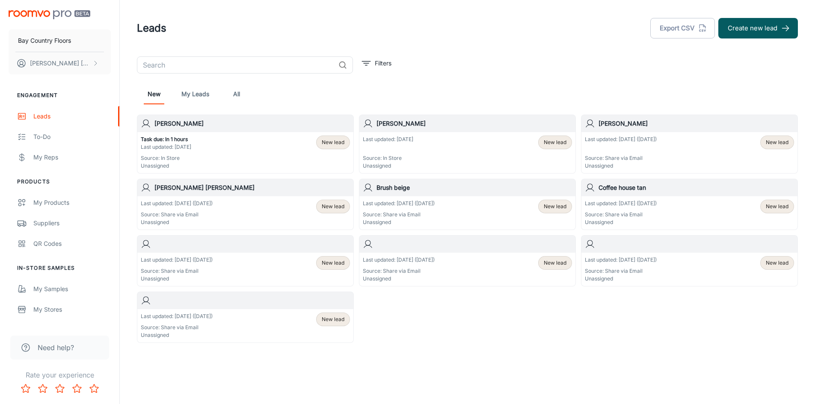
click at [656, 145] on div "Last updated: Mar 8 (163 days ago) Source: Share via Email Unassigned" at bounding box center [621, 153] width 72 height 34
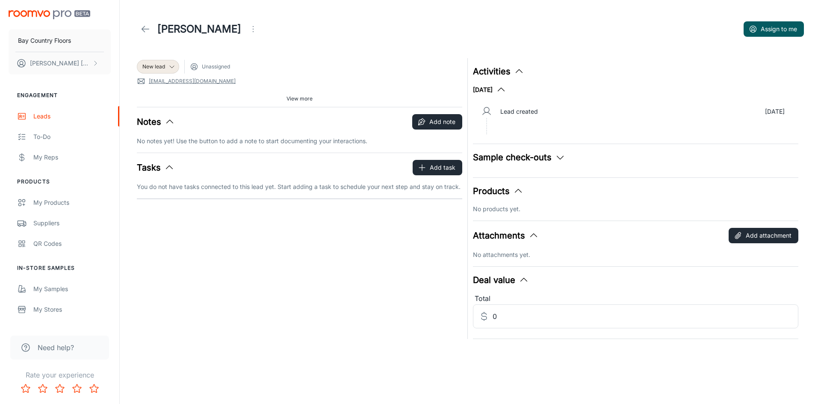
click at [145, 26] on polyline at bounding box center [143, 29] width 3 height 6
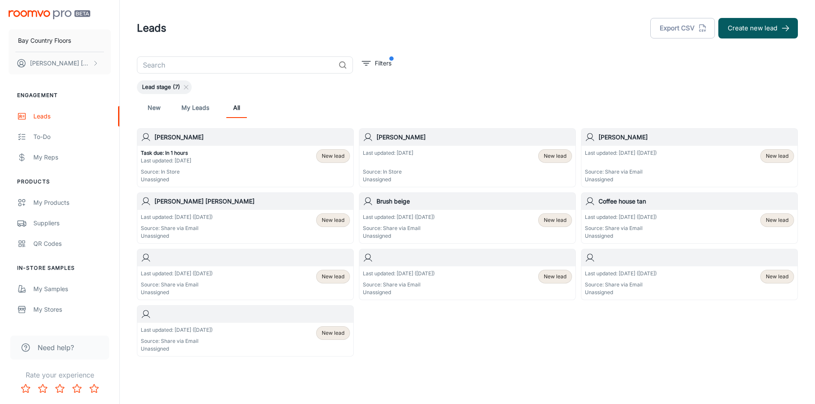
click at [435, 157] on div "Last updated: [DATE] Source: In Store Unassigned New lead" at bounding box center [467, 166] width 209 height 34
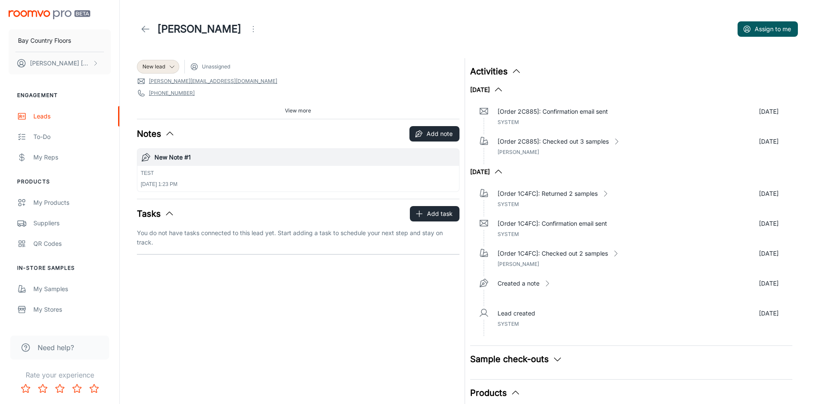
click at [248, 28] on icon "Open menu" at bounding box center [253, 29] width 10 height 10
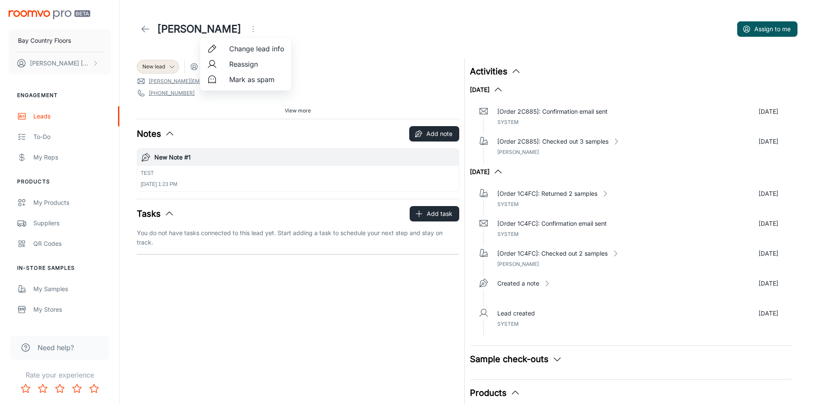
click at [228, 62] on li "Reassign" at bounding box center [245, 63] width 91 height 15
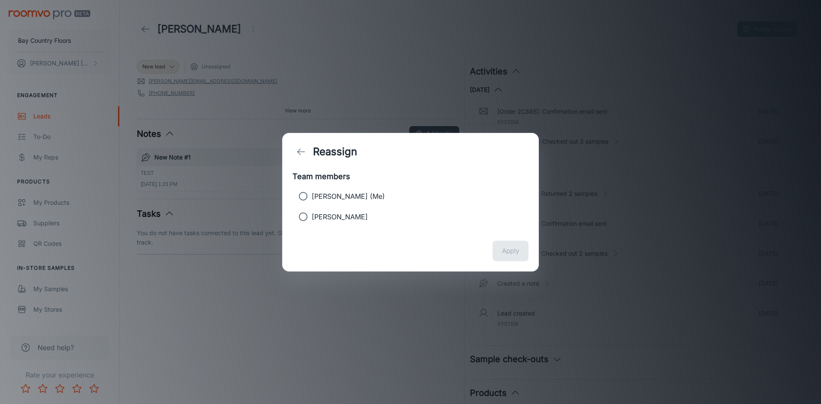
click at [302, 195] on input "Nick Garrison (Me)" at bounding box center [303, 196] width 17 height 17
radio input "true"
click at [502, 253] on button "Apply" at bounding box center [511, 251] width 36 height 21
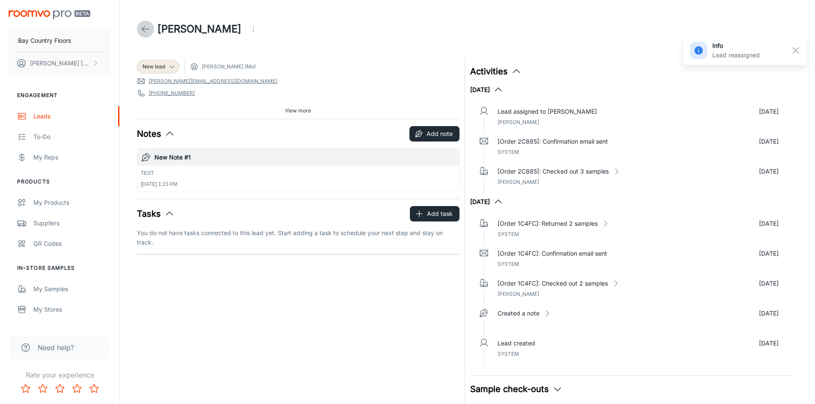
click at [142, 28] on polyline at bounding box center [143, 29] width 3 height 6
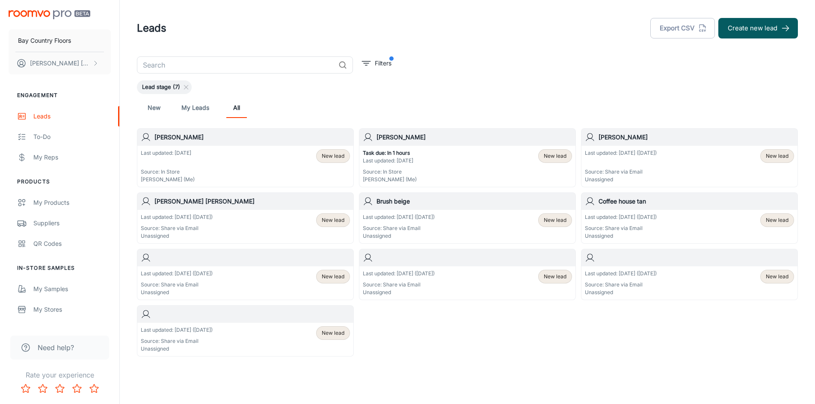
click at [203, 106] on link "My Leads" at bounding box center [195, 108] width 28 height 21
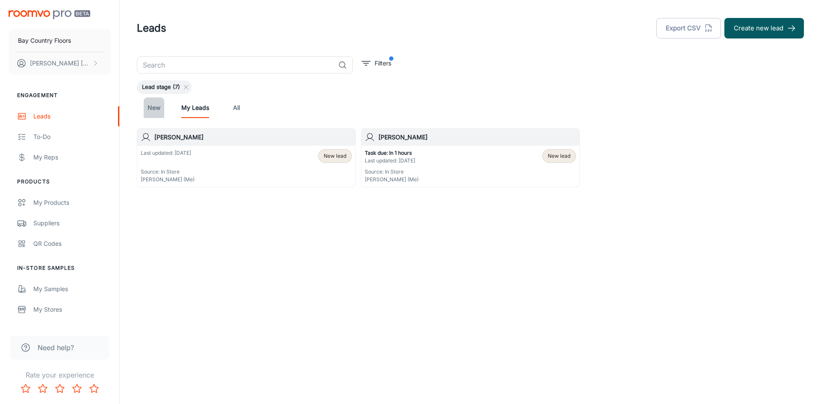
click at [152, 109] on link "New" at bounding box center [154, 108] width 21 height 21
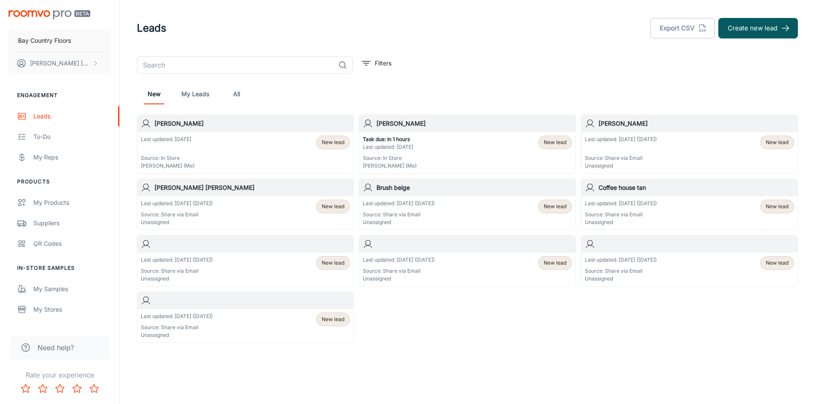
click at [196, 95] on link "My Leads" at bounding box center [195, 94] width 28 height 21
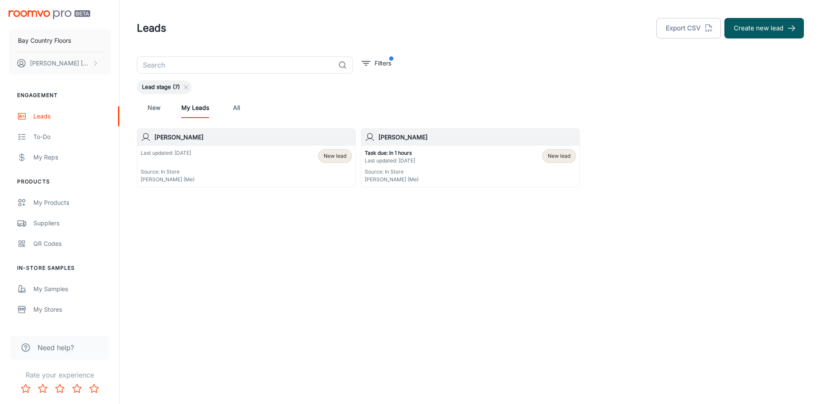
click at [200, 166] on div "Last updated: Today Source: In Store Nick Garrison (Me) New lead" at bounding box center [246, 166] width 211 height 34
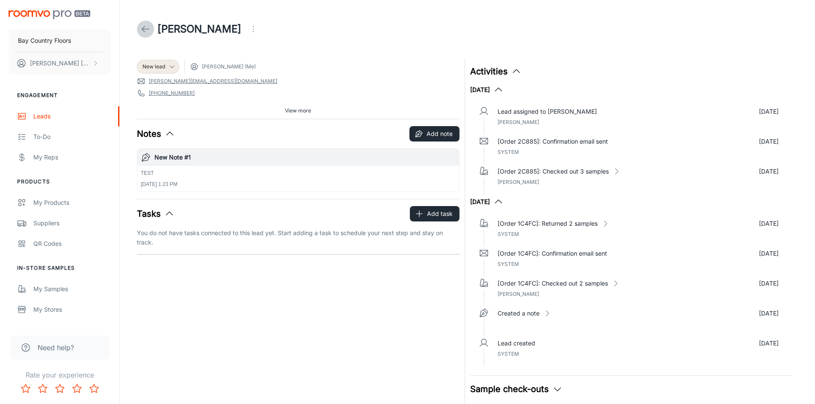
click at [143, 21] on link at bounding box center [145, 29] width 17 height 17
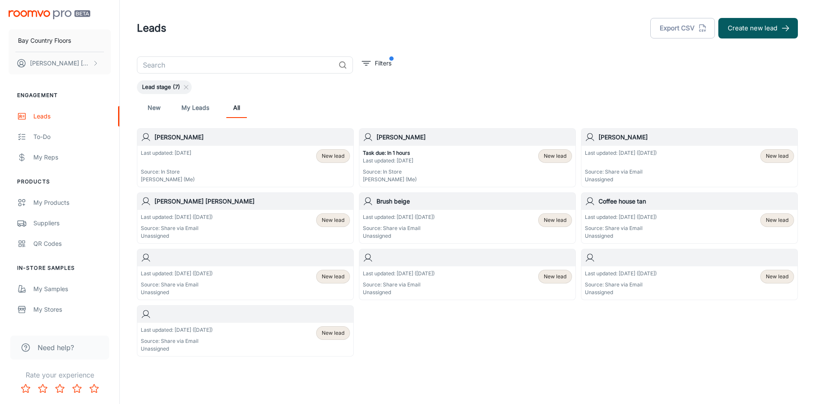
click at [195, 111] on link "My Leads" at bounding box center [195, 108] width 28 height 21
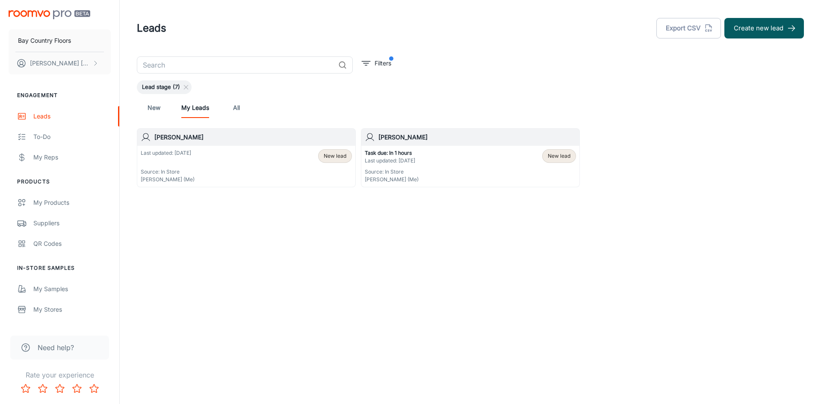
click at [213, 159] on div "Last updated: Today Source: In Store Nick Garrison (Me) New lead" at bounding box center [246, 166] width 211 height 34
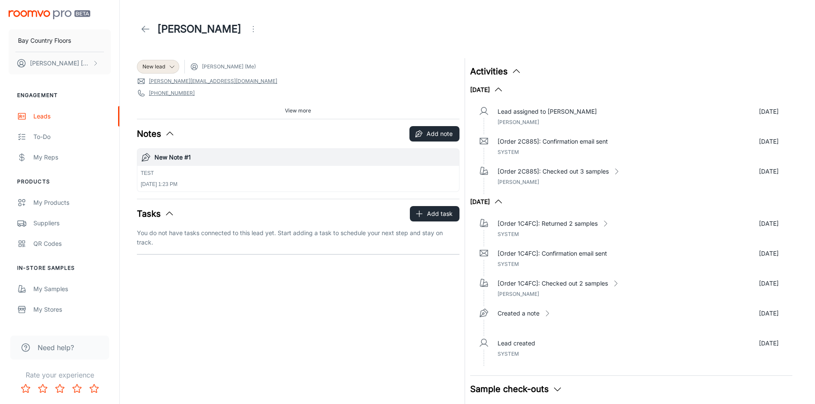
click at [141, 30] on icon at bounding box center [145, 29] width 10 height 10
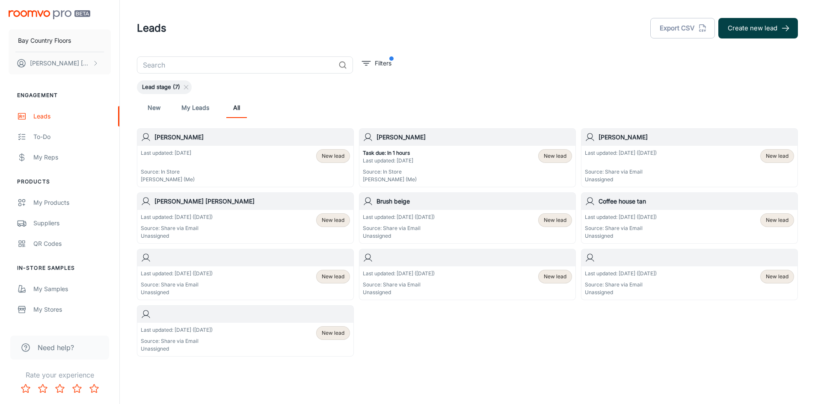
click at [766, 31] on button "Create new lead" at bounding box center [758, 28] width 80 height 21
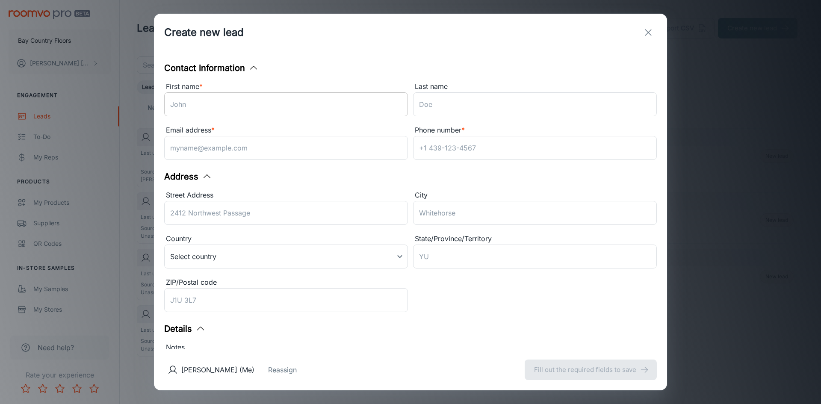
click at [187, 110] on input "First name *" at bounding box center [286, 104] width 244 height 24
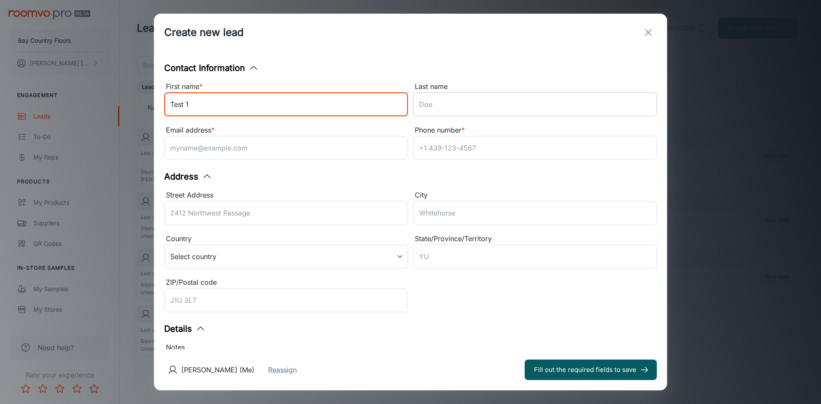
type input "Test 1"
click at [483, 105] on input "Last name" at bounding box center [535, 104] width 244 height 24
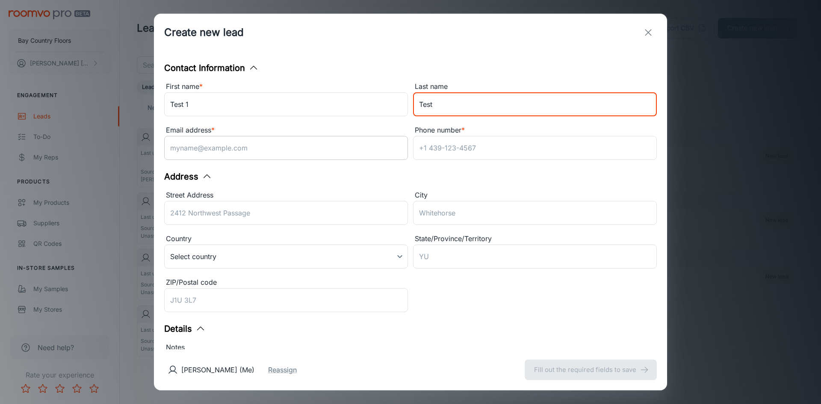
type input "Test"
click at [273, 153] on input "Email address *" at bounding box center [286, 148] width 244 height 24
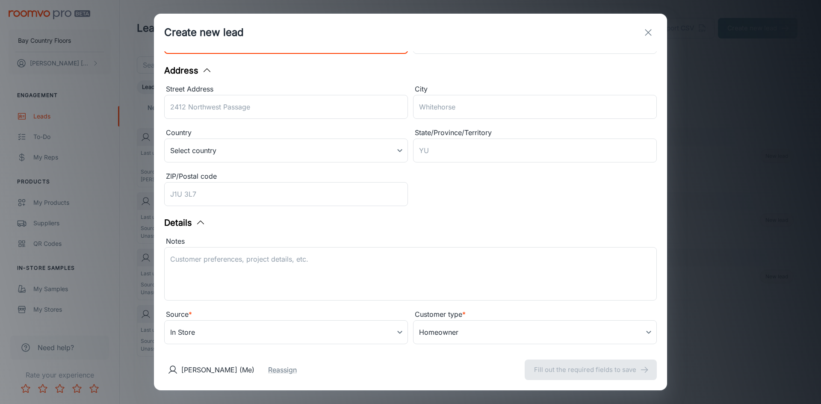
scroll to position [121, 0]
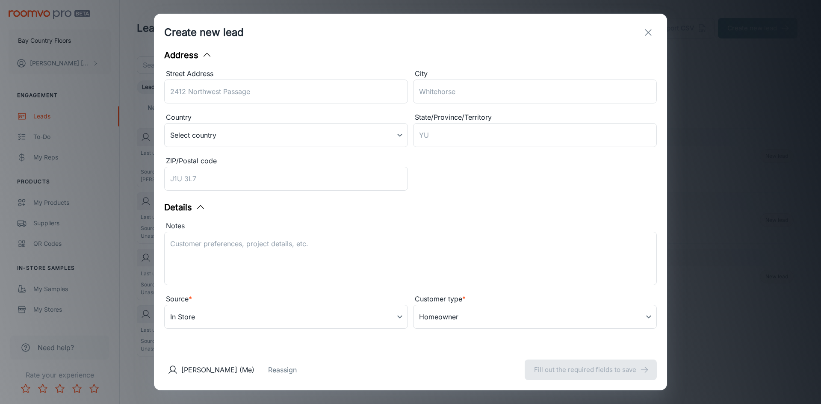
click at [649, 33] on icon "exit" at bounding box center [648, 32] width 10 height 10
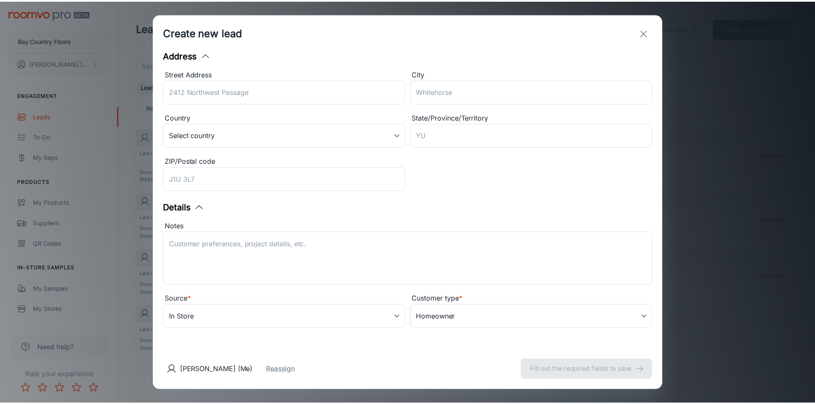
scroll to position [133, 0]
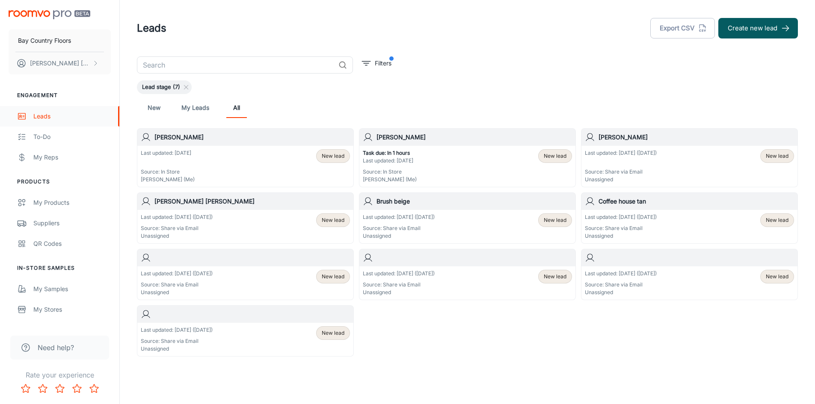
click at [47, 117] on div "Leads" at bounding box center [71, 116] width 77 height 9
click at [335, 103] on div "New My Leads All" at bounding box center [467, 108] width 647 height 21
click at [213, 89] on div "Lead stage (7)" at bounding box center [467, 87] width 661 height 14
click at [204, 65] on input "text" at bounding box center [236, 64] width 198 height 17
click at [350, 98] on div "New My Leads All" at bounding box center [467, 108] width 647 height 21
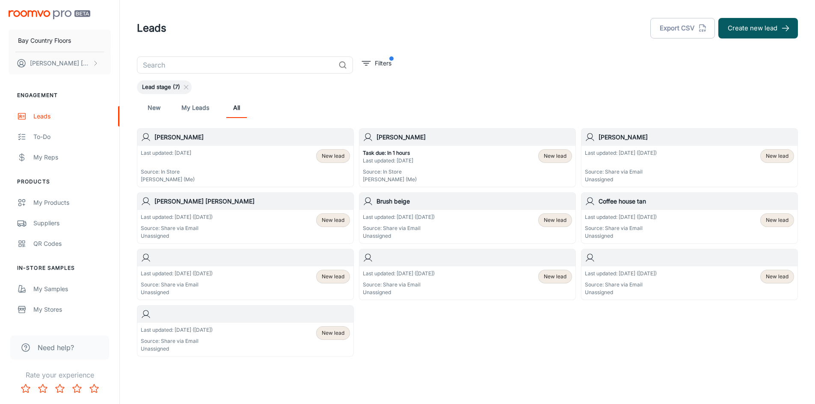
click at [221, 65] on input "text" at bounding box center [236, 64] width 198 height 17
click at [258, 64] on input "text" at bounding box center [236, 64] width 198 height 17
click at [170, 66] on input "text" at bounding box center [236, 64] width 198 height 17
click at [168, 66] on input "text" at bounding box center [236, 64] width 198 height 17
click at [166, 68] on input "text" at bounding box center [236, 64] width 198 height 17
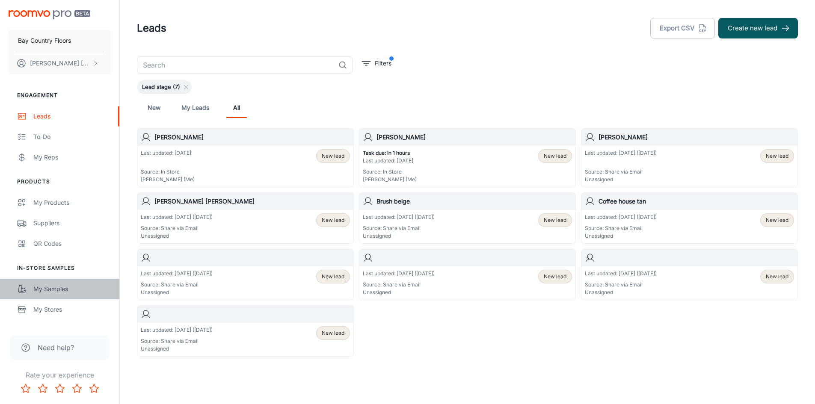
click at [47, 293] on div "My Samples" at bounding box center [71, 288] width 77 height 9
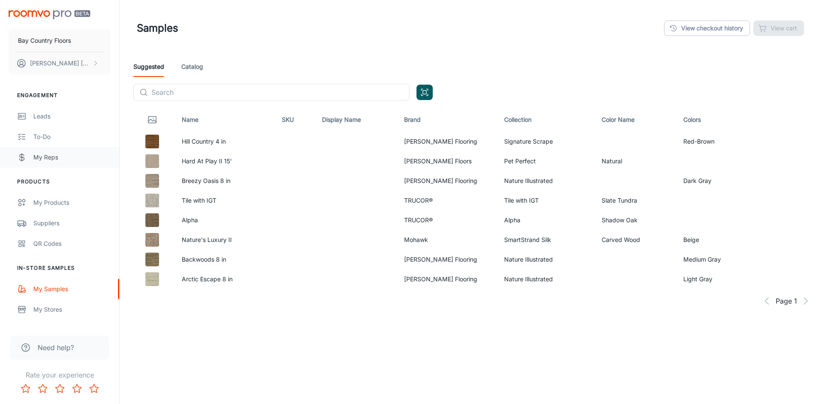
click at [40, 157] on div "My Reps" at bounding box center [71, 157] width 77 height 9
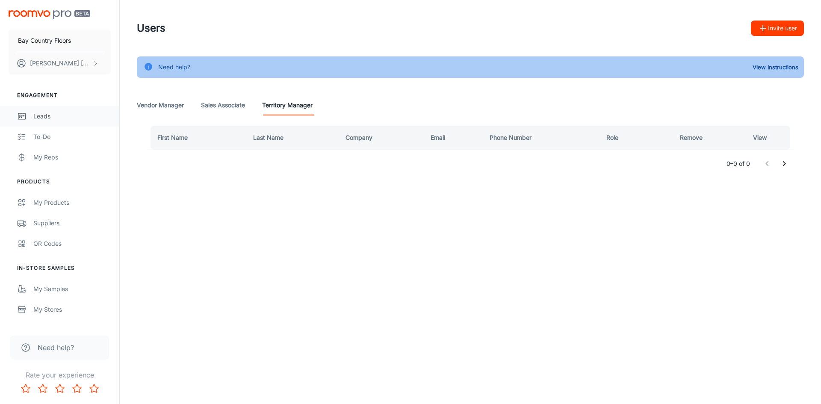
click at [46, 116] on div "Leads" at bounding box center [71, 116] width 77 height 9
